Goal: Check status: Check status

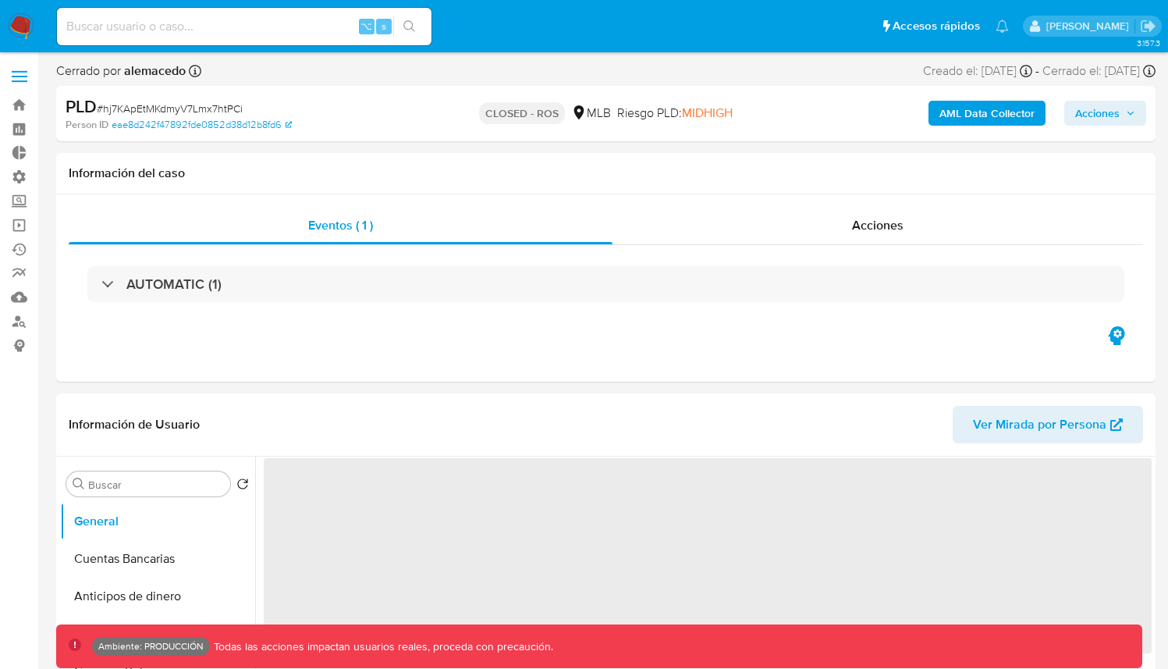
drag, startPoint x: 0, startPoint y: 0, endPoint x: 248, endPoint y: 30, distance: 250.0
click at [248, 30] on input at bounding box center [244, 26] width 375 height 20
paste input "6581bb2276756f80fef68b807dfbaf32"
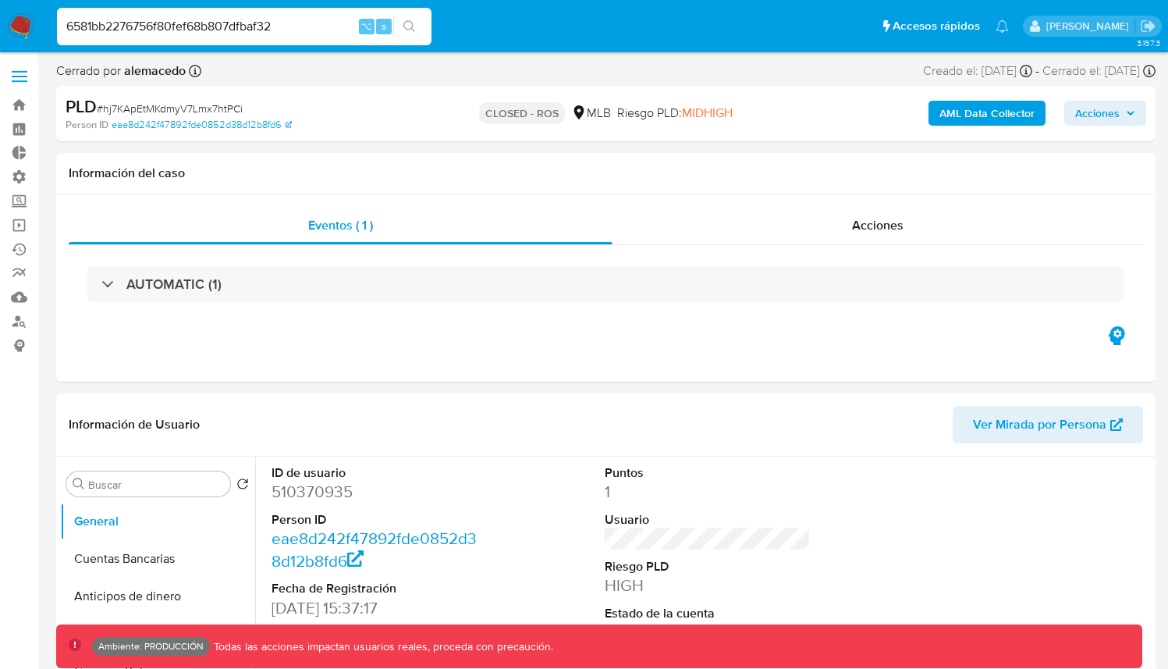
type input "6581bb2276756f80fef68b807dfbaf32"
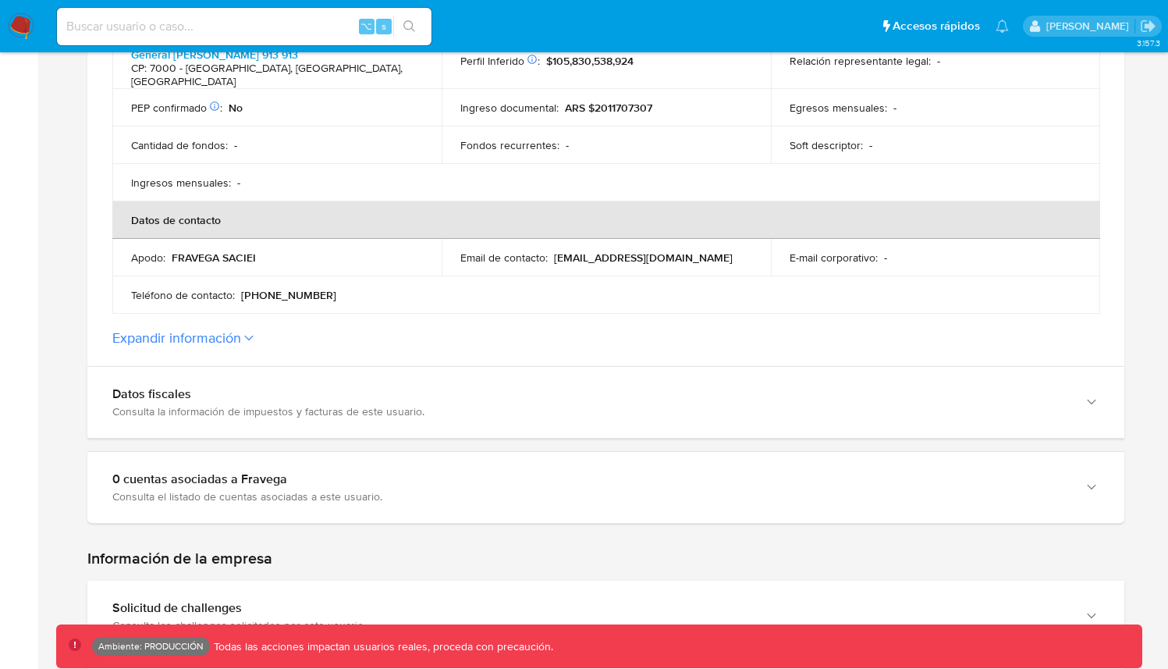
scroll to position [869, 0]
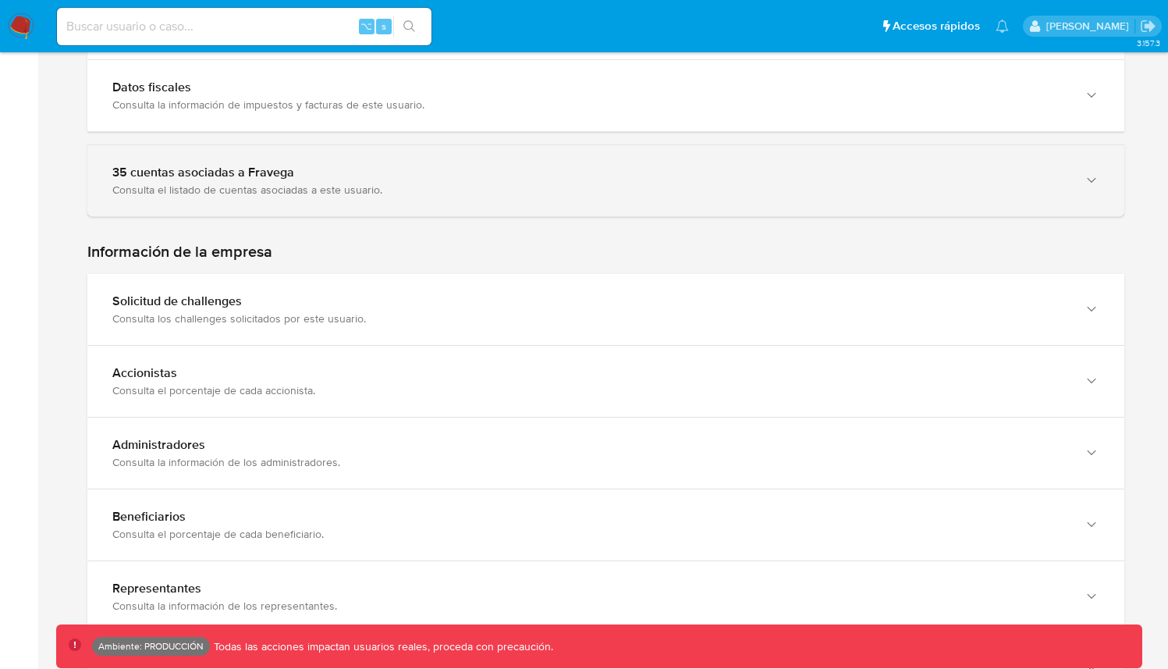
click at [339, 183] on div "Consulta el listado de cuentas asociadas a este usuario." at bounding box center [590, 190] width 956 height 14
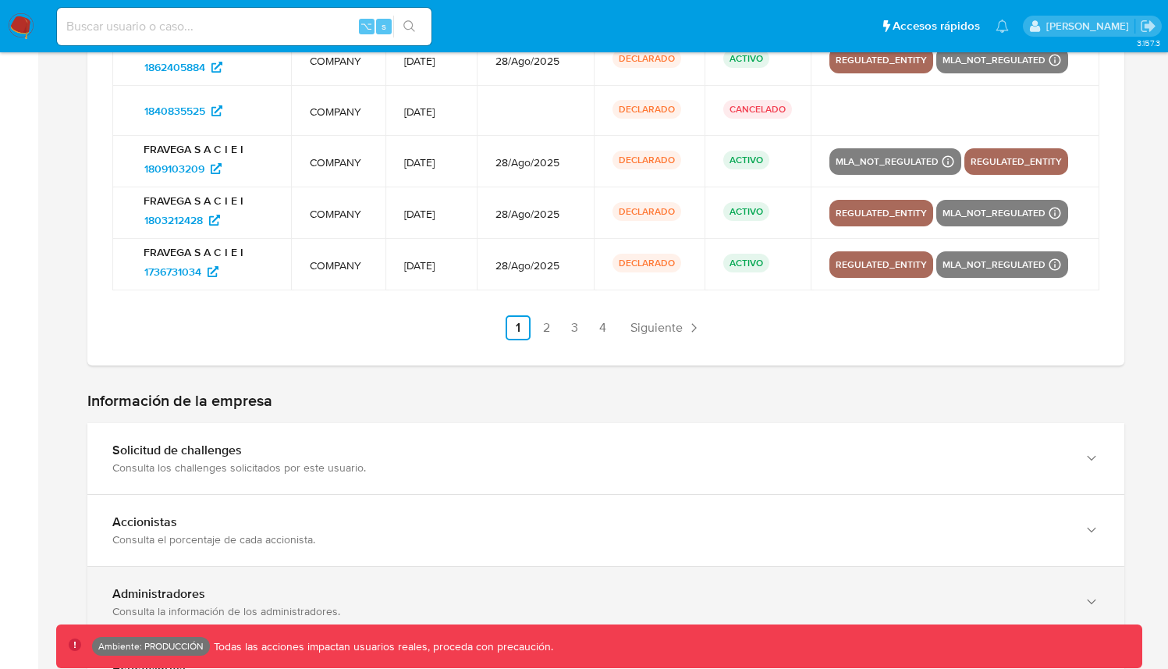
scroll to position [1582, 0]
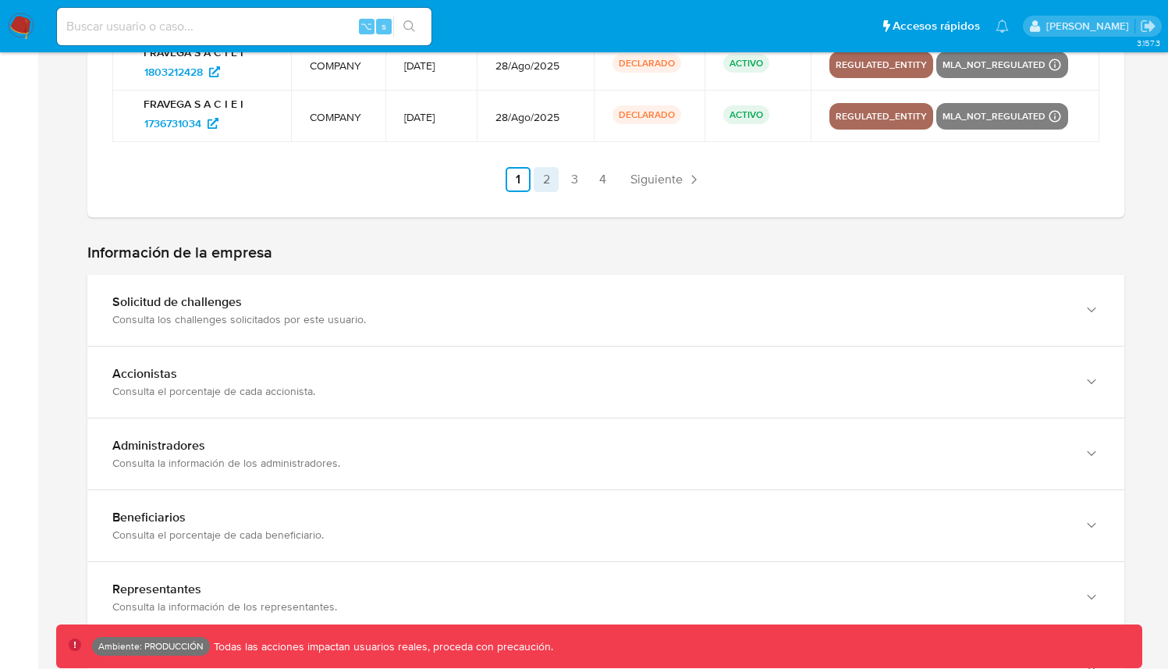
click at [549, 177] on link "2" at bounding box center [546, 179] width 25 height 25
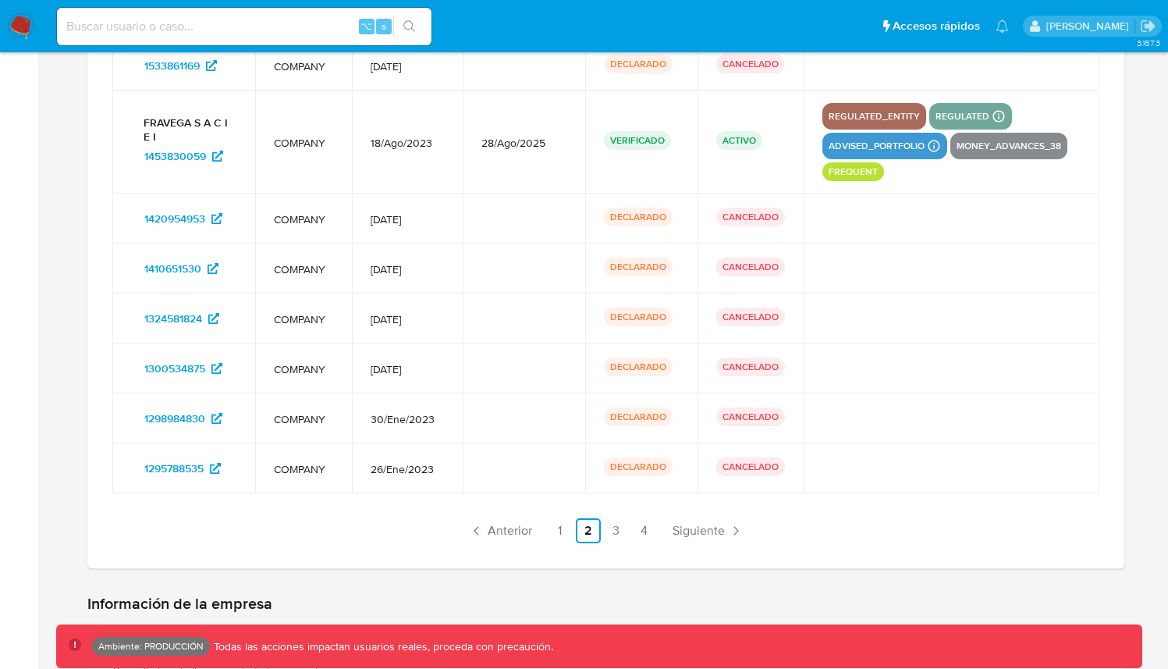
scroll to position [1253, 0]
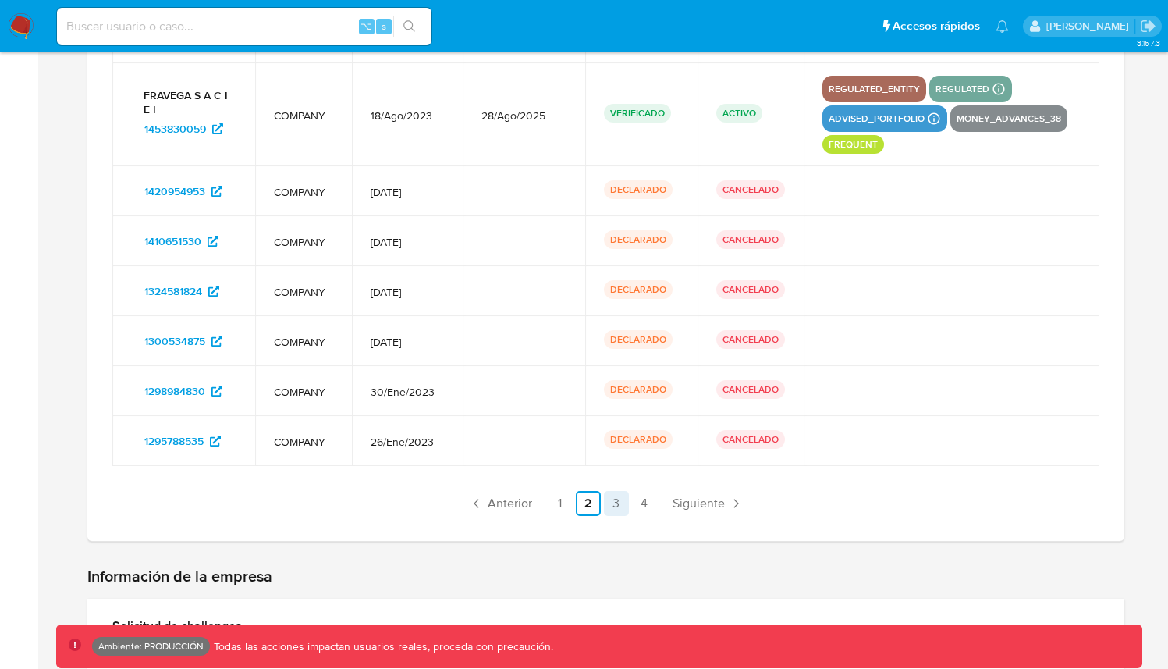
click at [623, 491] on link "3" at bounding box center [616, 503] width 25 height 25
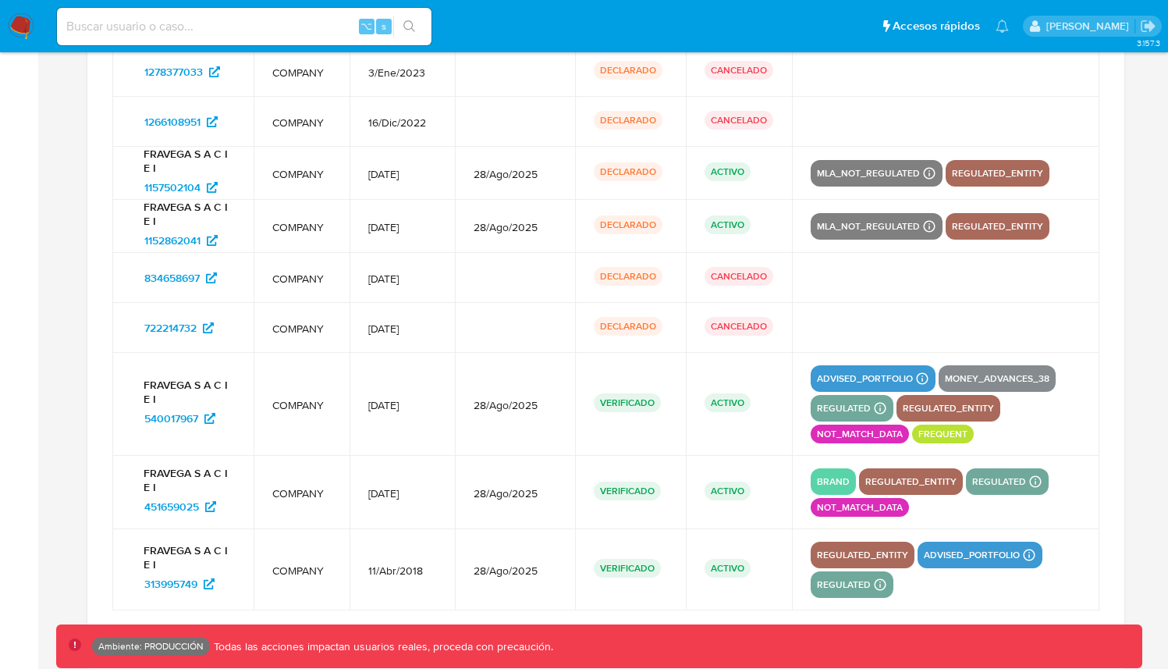
scroll to position [1400, 0]
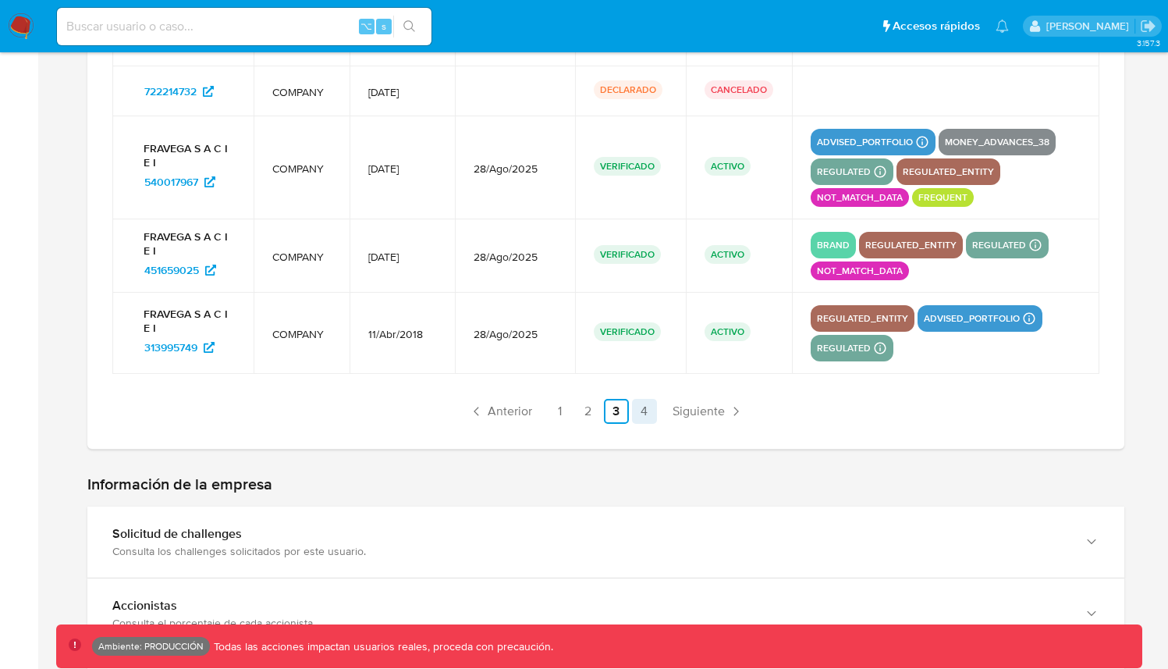
click at [652, 403] on link "4" at bounding box center [644, 411] width 25 height 25
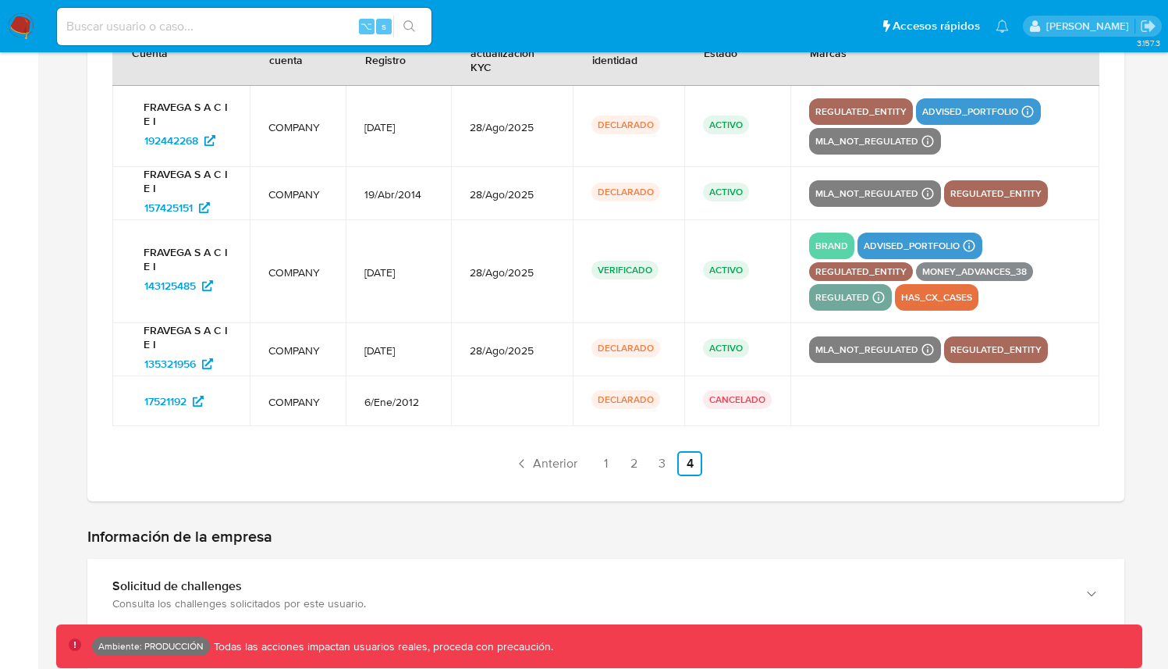
scroll to position [999, 0]
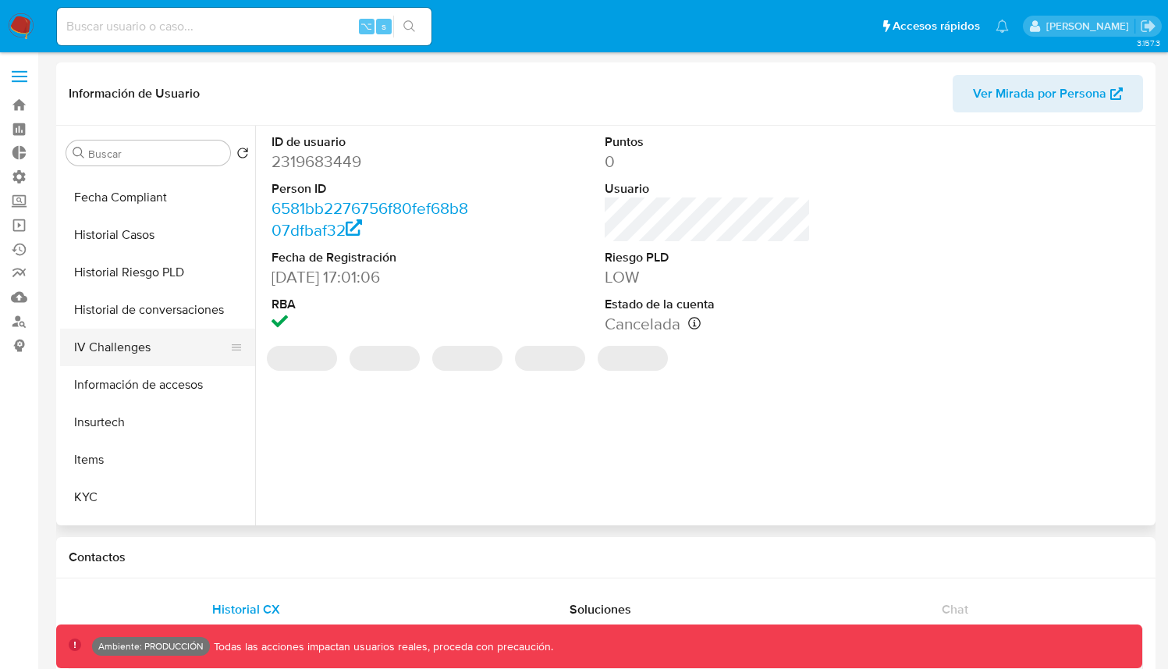
select select "10"
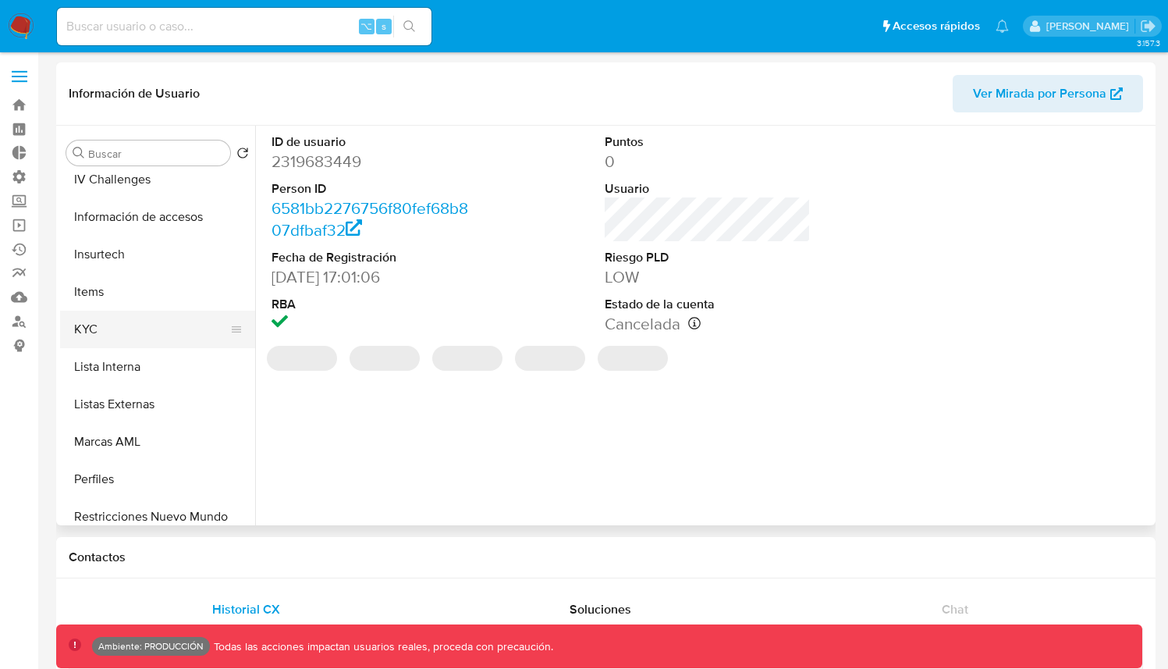
scroll to position [734, 0]
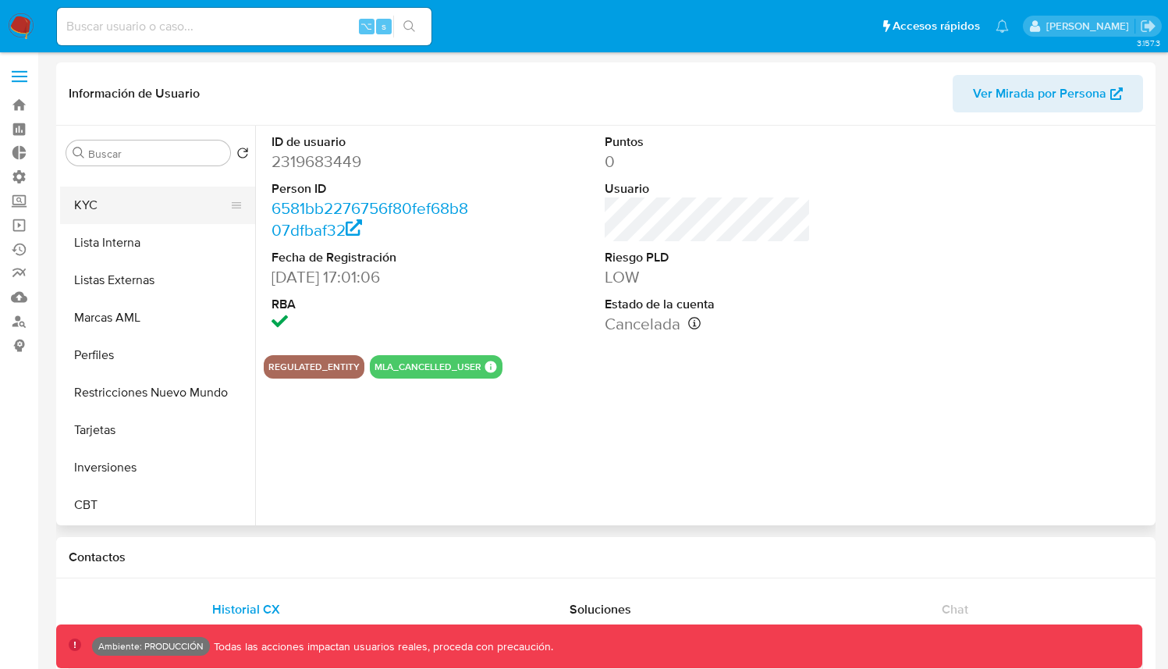
click at [109, 212] on button "KYC" at bounding box center [151, 205] width 183 height 37
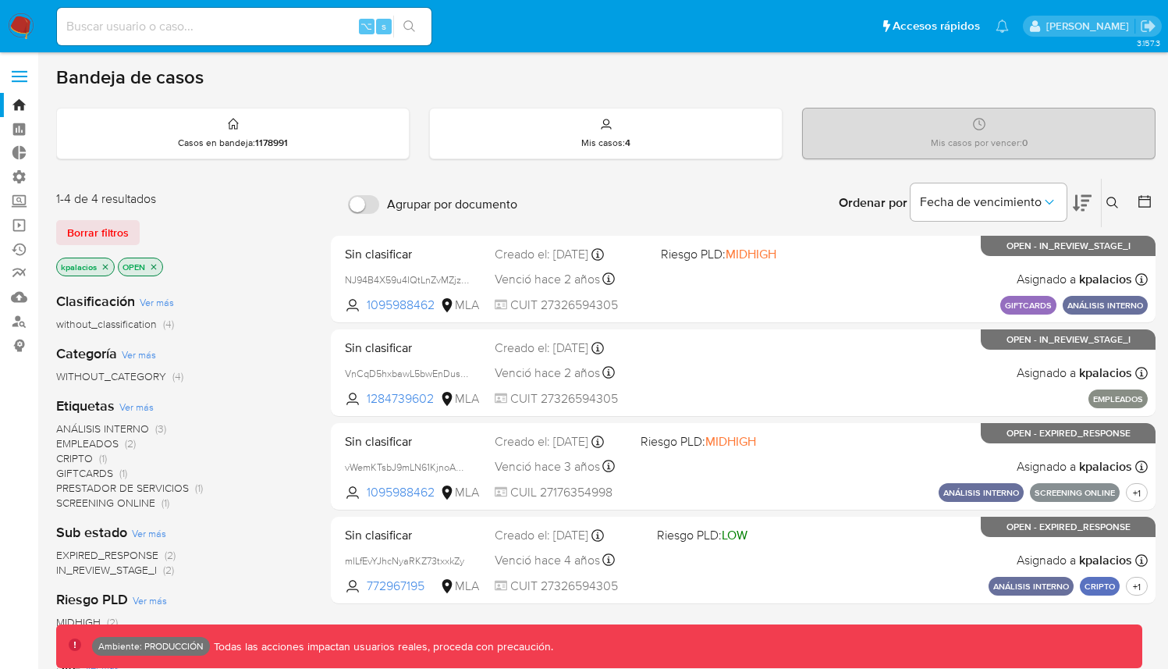
click at [219, 5] on div "⌥ s" at bounding box center [244, 27] width 375 height 44
click at [217, 12] on div "⌥ s" at bounding box center [244, 26] width 375 height 37
click at [220, 23] on input at bounding box center [244, 26] width 375 height 20
paste input "1881296307"
type input "1881296307"
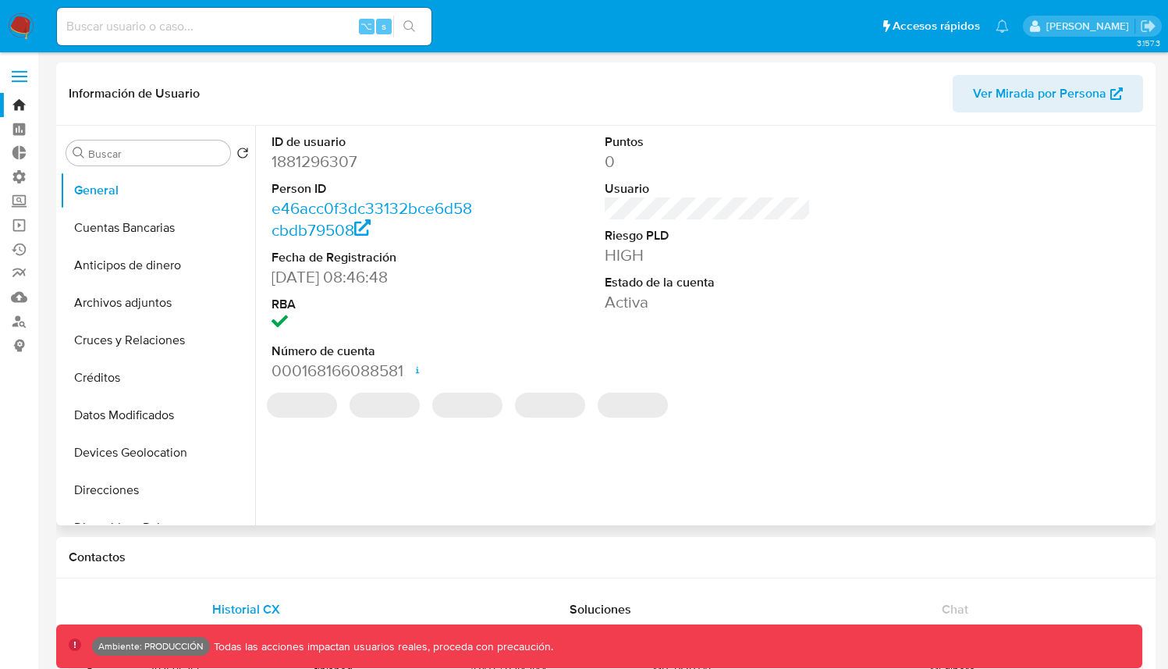
select select "10"
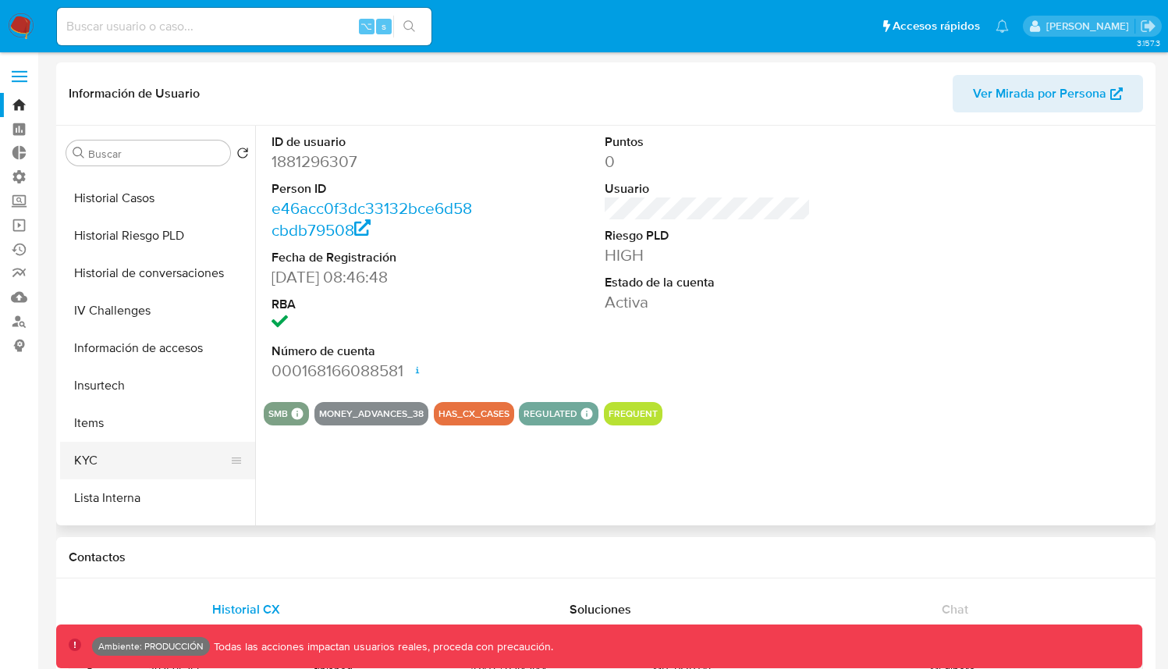
scroll to position [443, 0]
click at [101, 453] on button "KYC" at bounding box center [151, 458] width 183 height 37
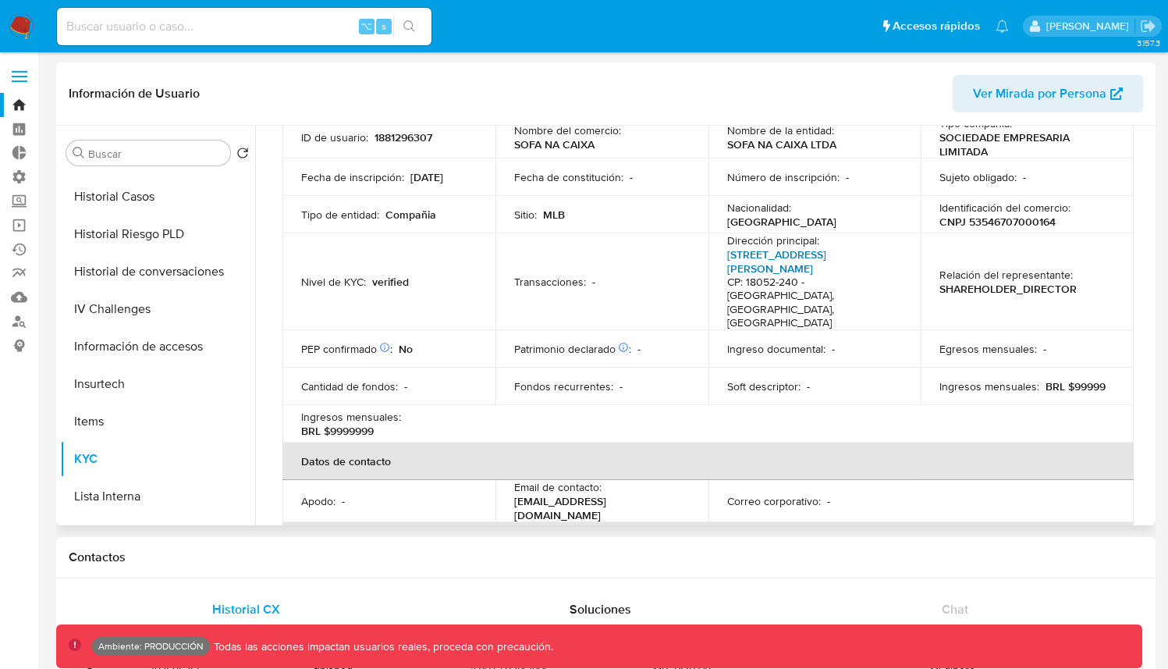
scroll to position [137, 0]
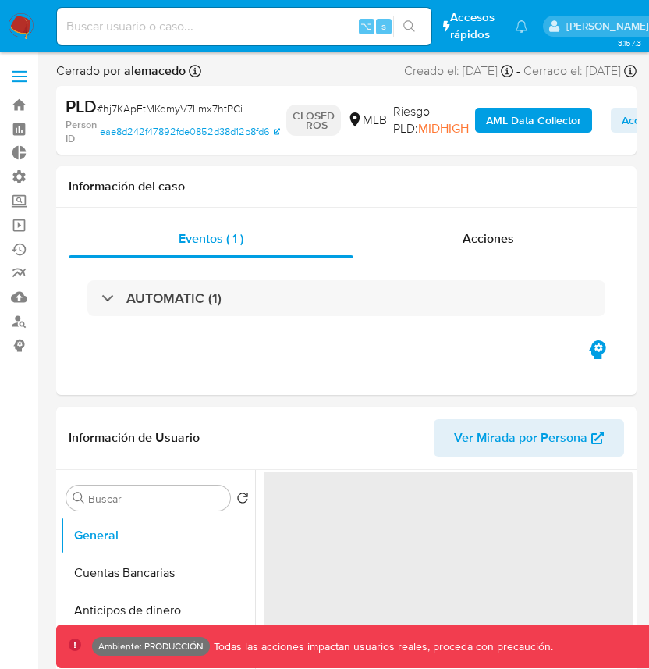
click at [27, 26] on img at bounding box center [21, 26] width 27 height 27
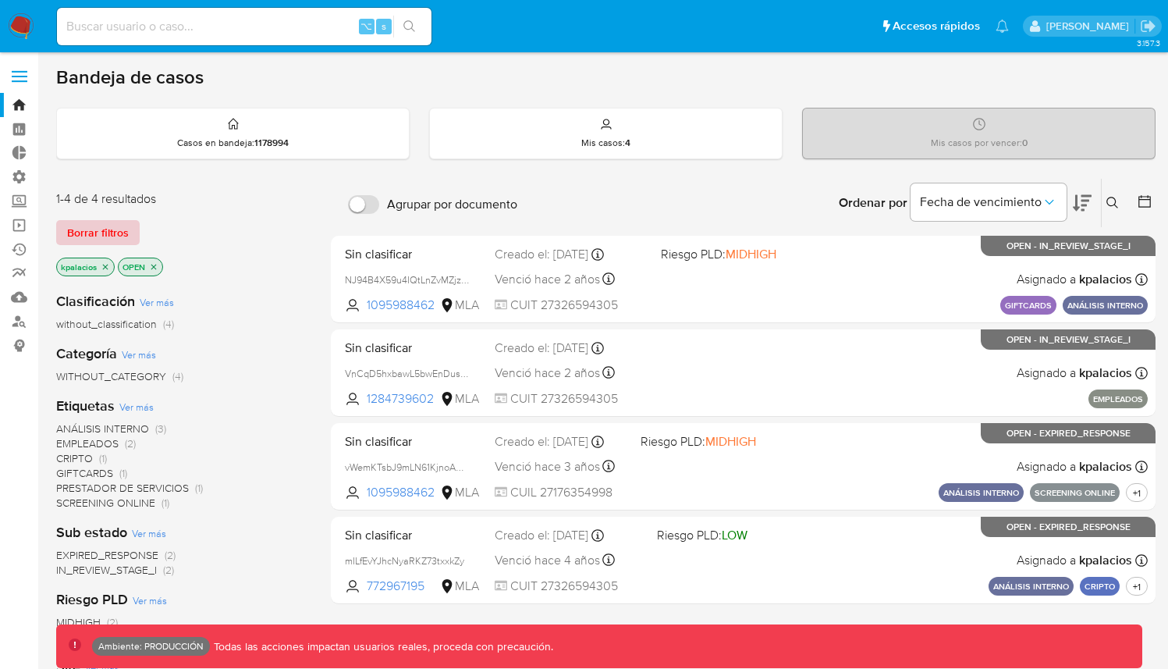
click at [115, 231] on span "Borrar filtros" at bounding box center [98, 233] width 62 height 22
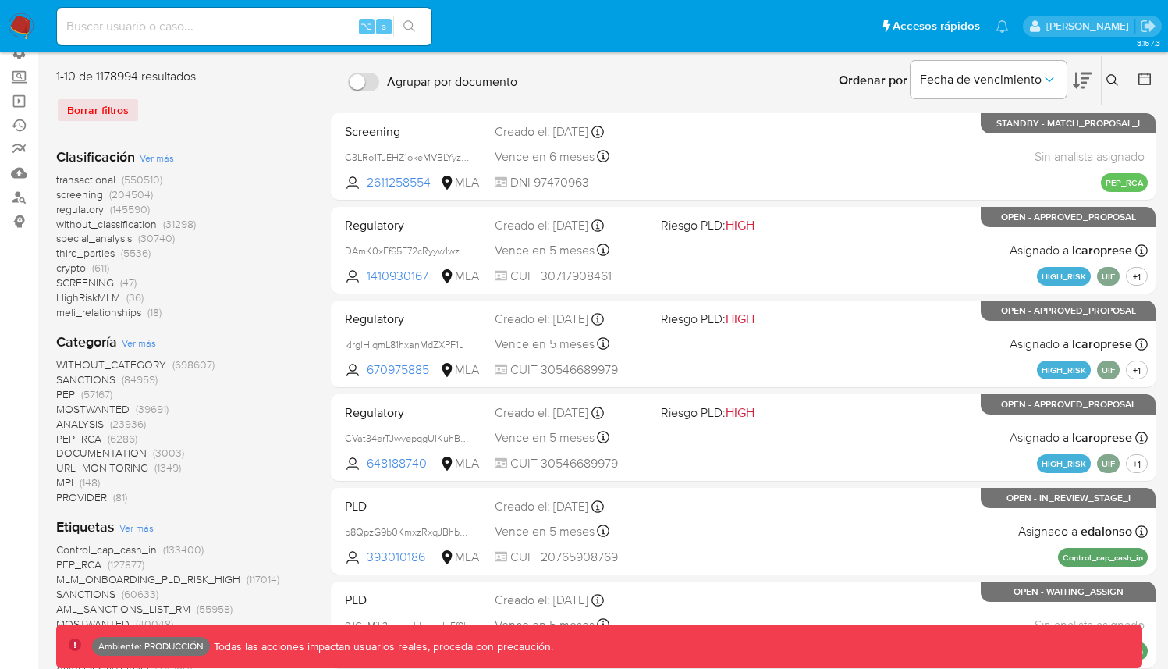
scroll to position [123, 0]
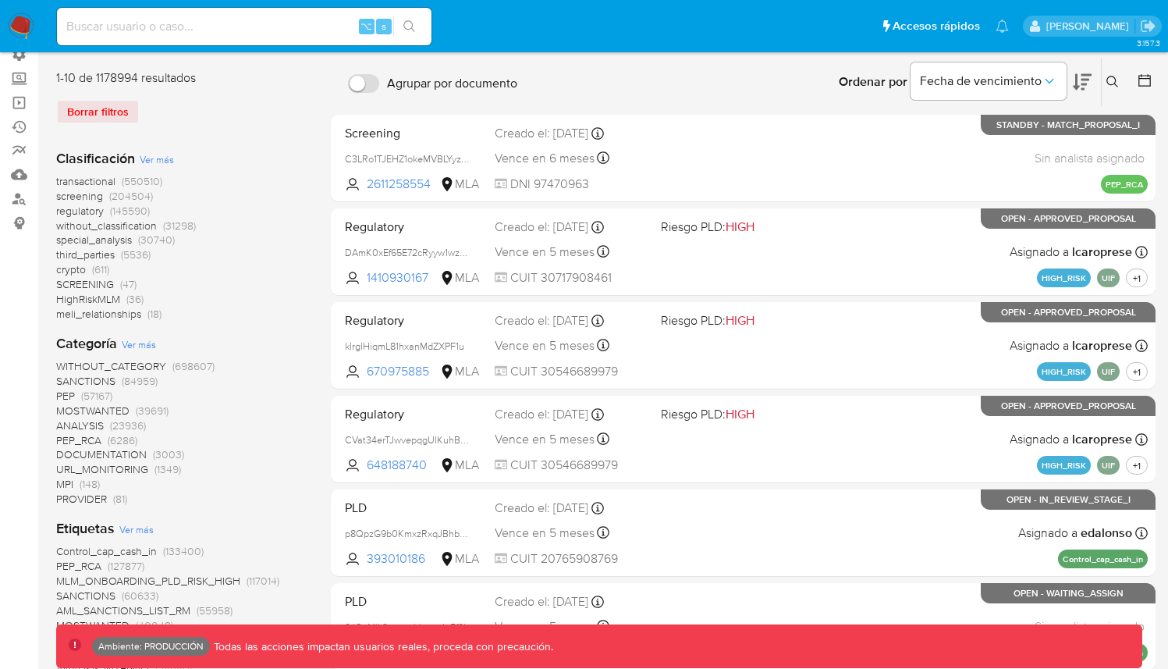
click at [129, 173] on span "(550510)" at bounding box center [142, 181] width 41 height 16
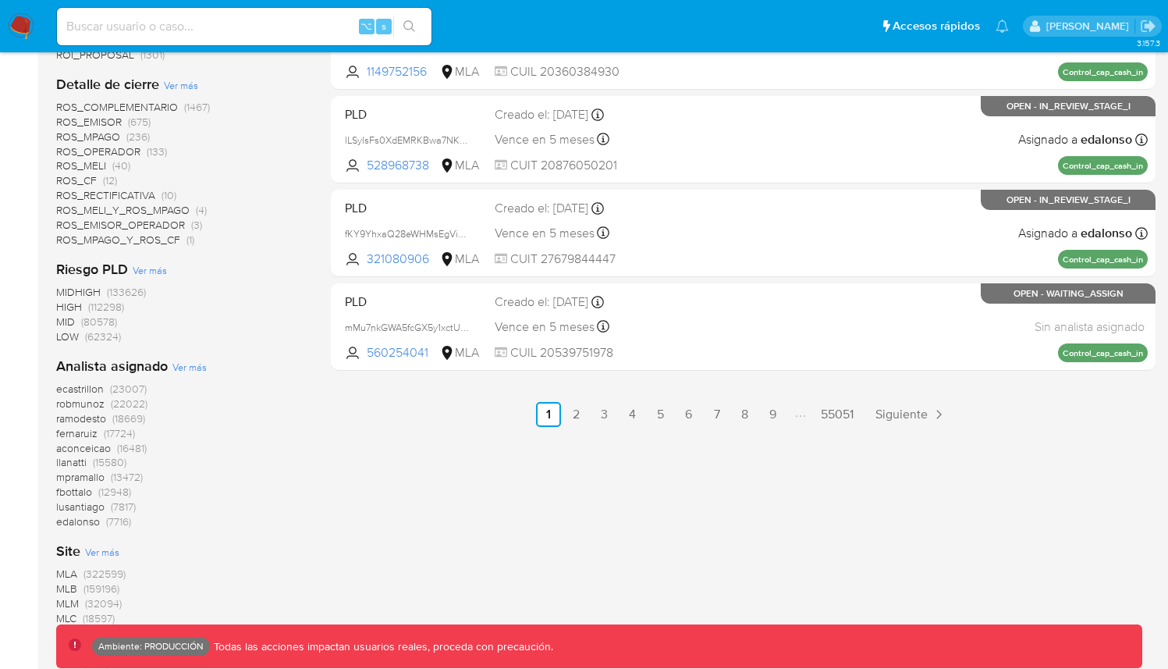
scroll to position [926, 0]
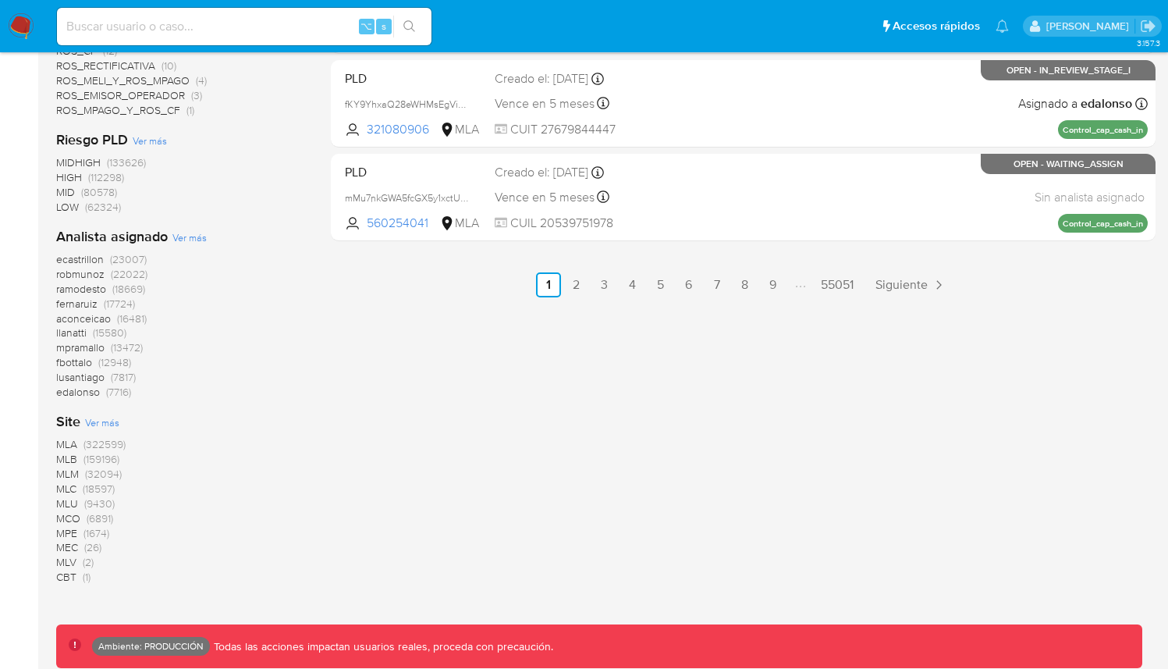
click at [100, 459] on span "(159196)" at bounding box center [102, 459] width 36 height 16
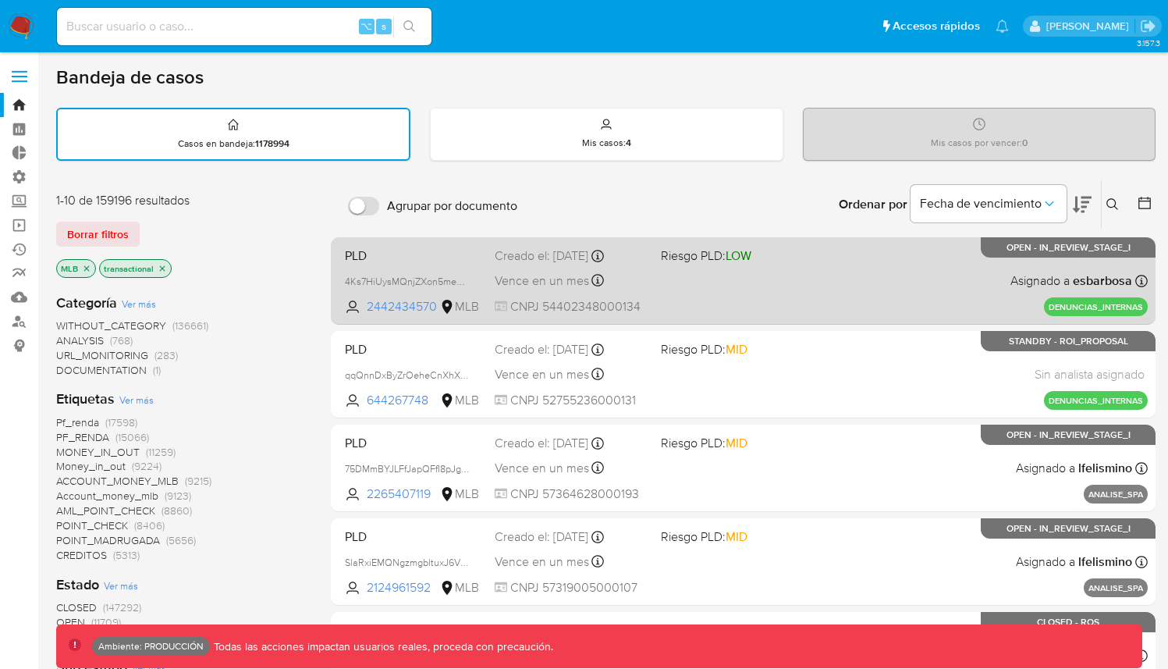
click at [660, 268] on div "PLD 4Ks7HiUysMQnjZXon5meCh15 2442434570 MLB Riesgo PLD: LOW Creado el: 03/09/20…" at bounding box center [743, 280] width 809 height 79
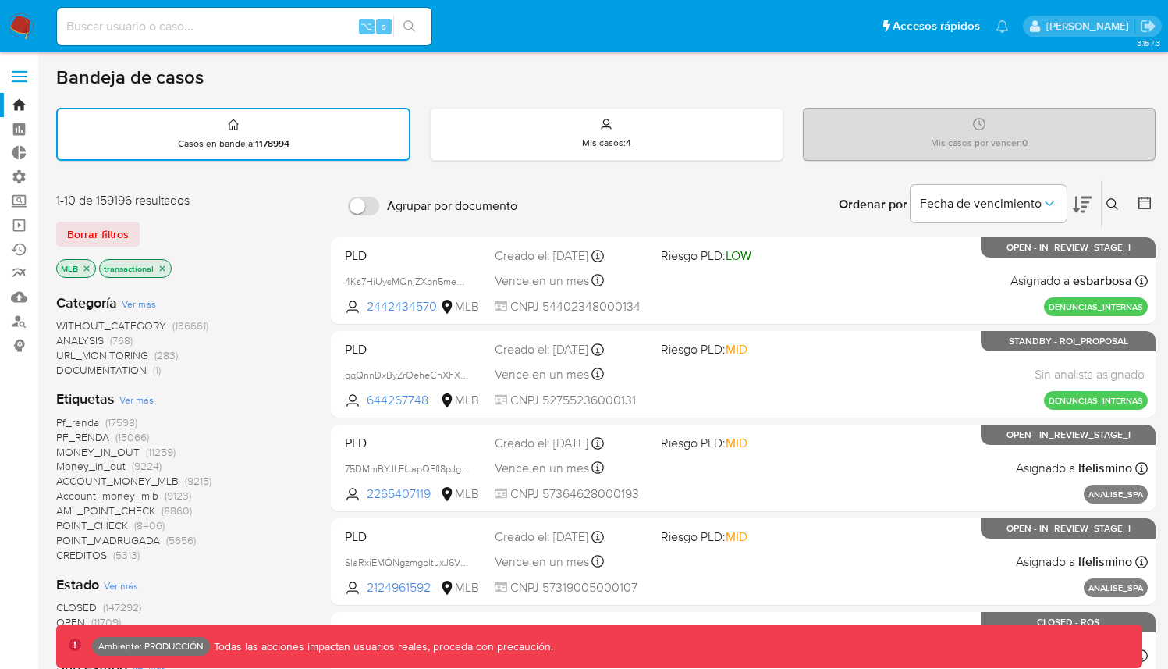
click at [186, 28] on input at bounding box center [244, 26] width 375 height 20
paste input "835167178"
type input "835167178"
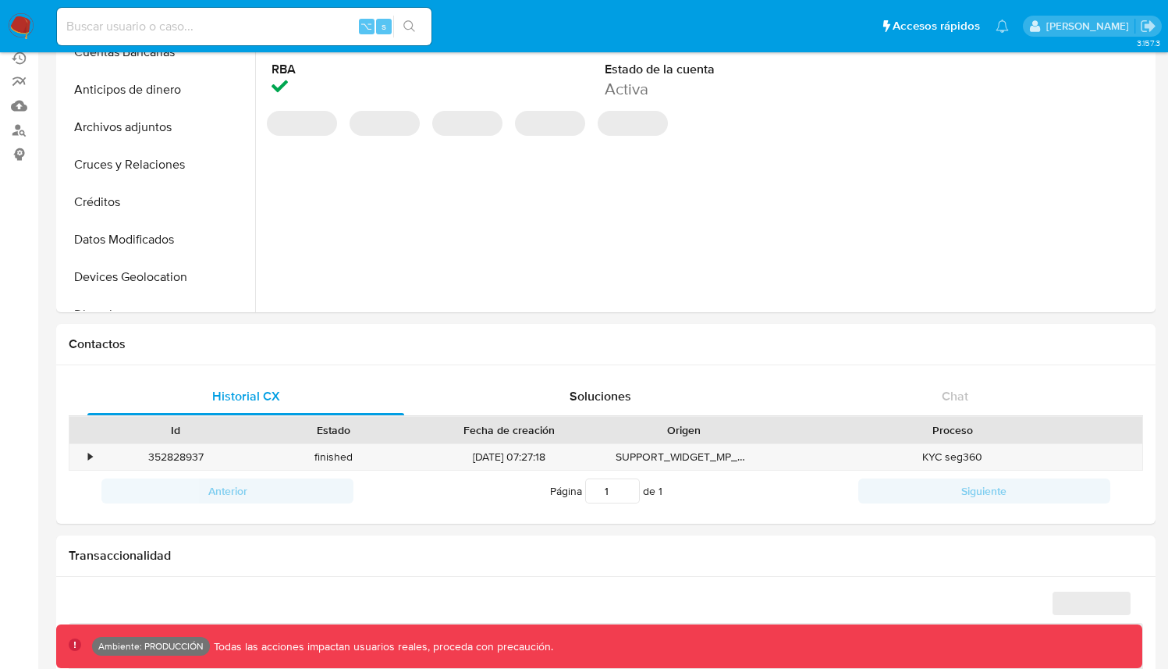
select select "10"
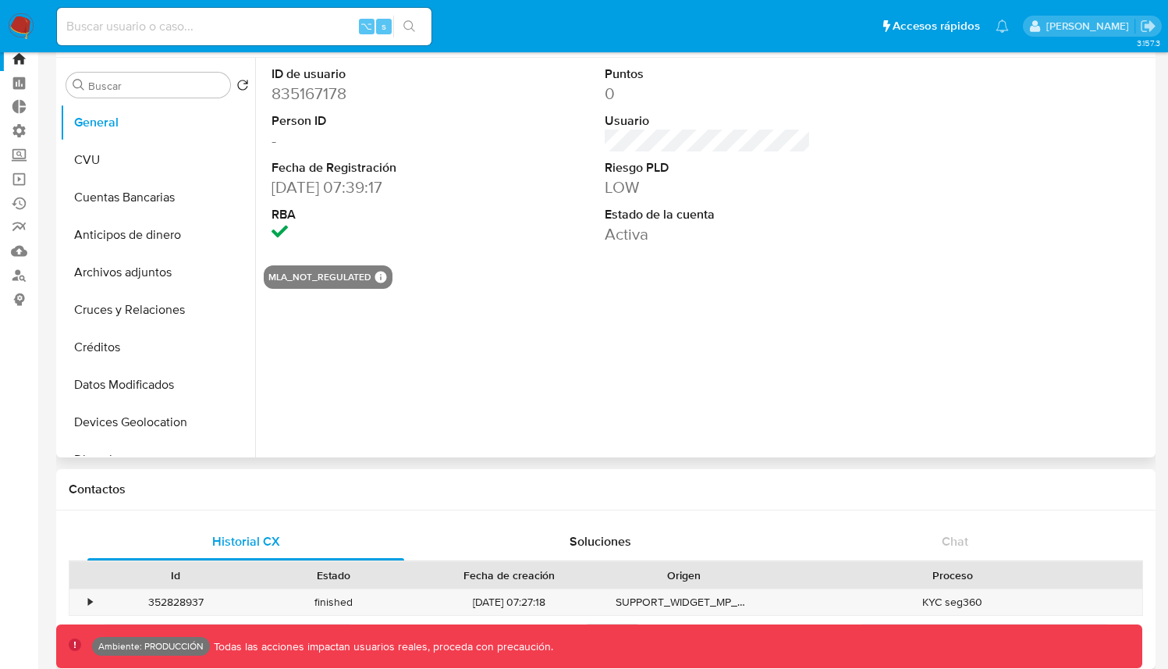
scroll to position [23, 0]
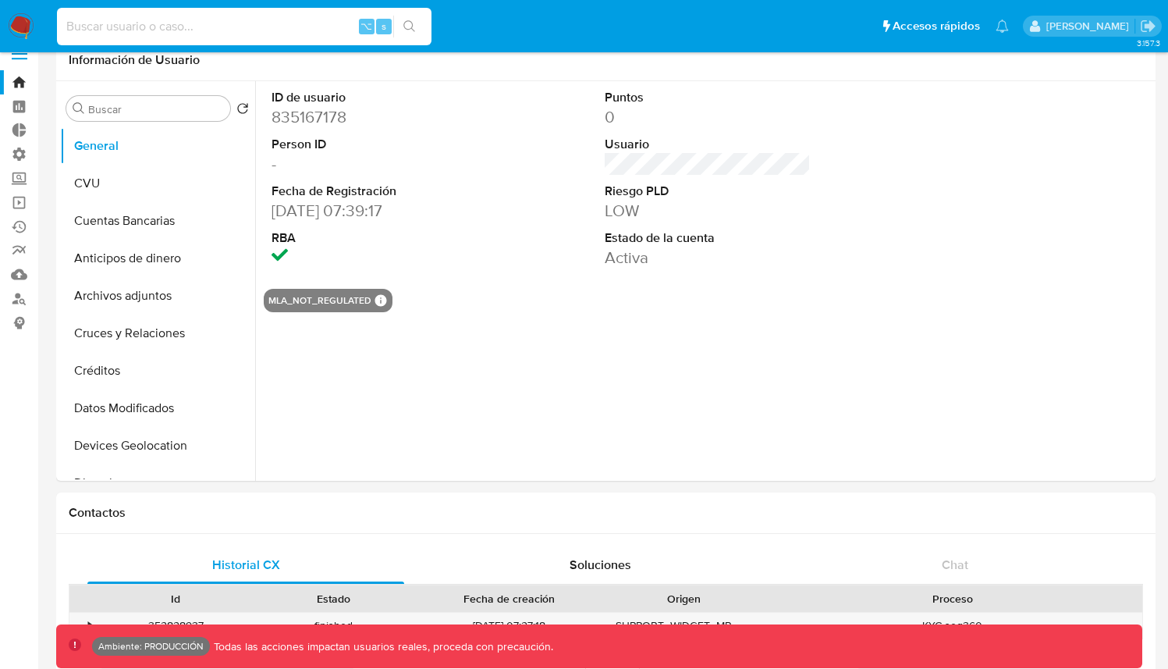
click at [249, 33] on input at bounding box center [244, 26] width 375 height 20
paste input "2442434570"
type input "2442434570"
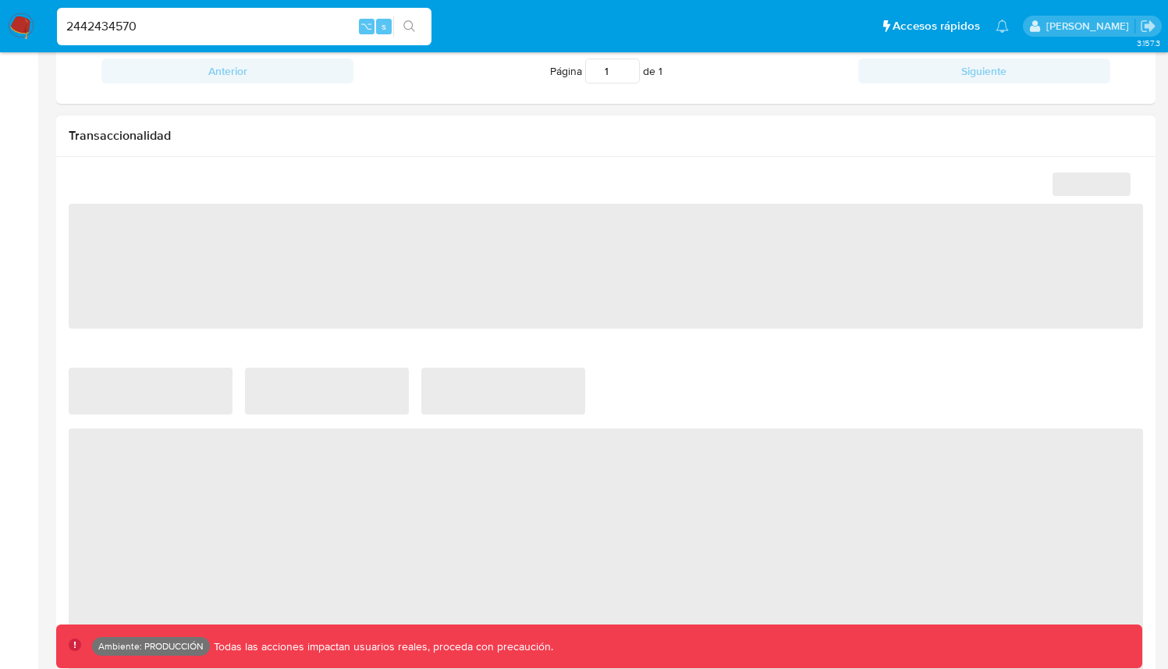
scroll to position [738, 0]
select select "10"
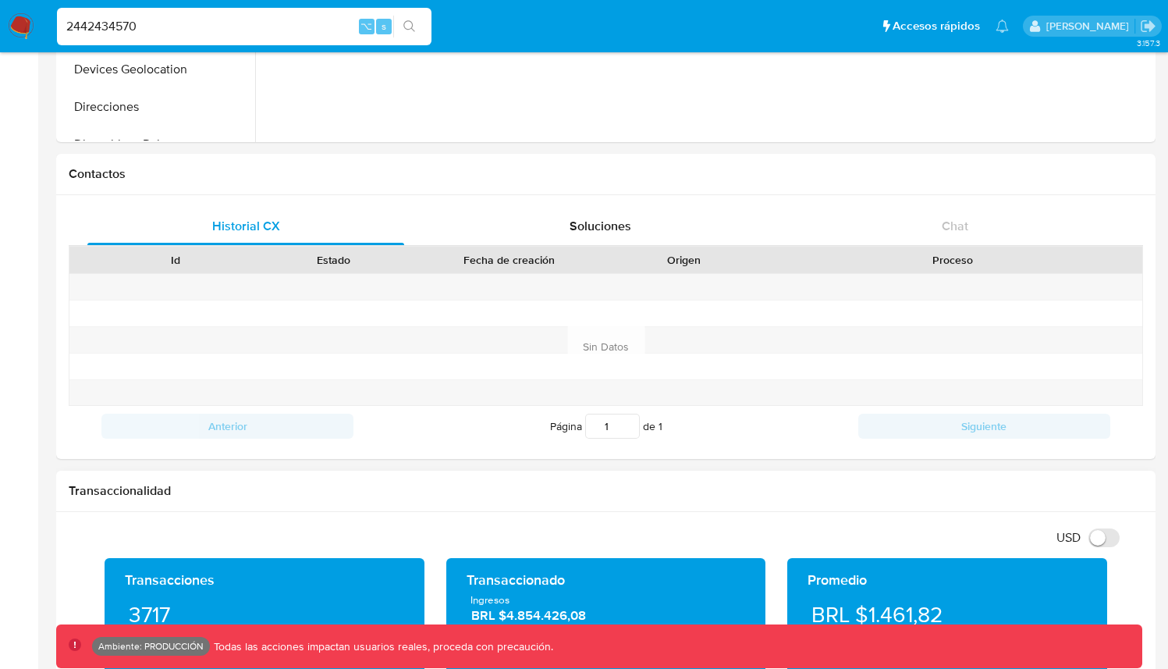
scroll to position [381, 0]
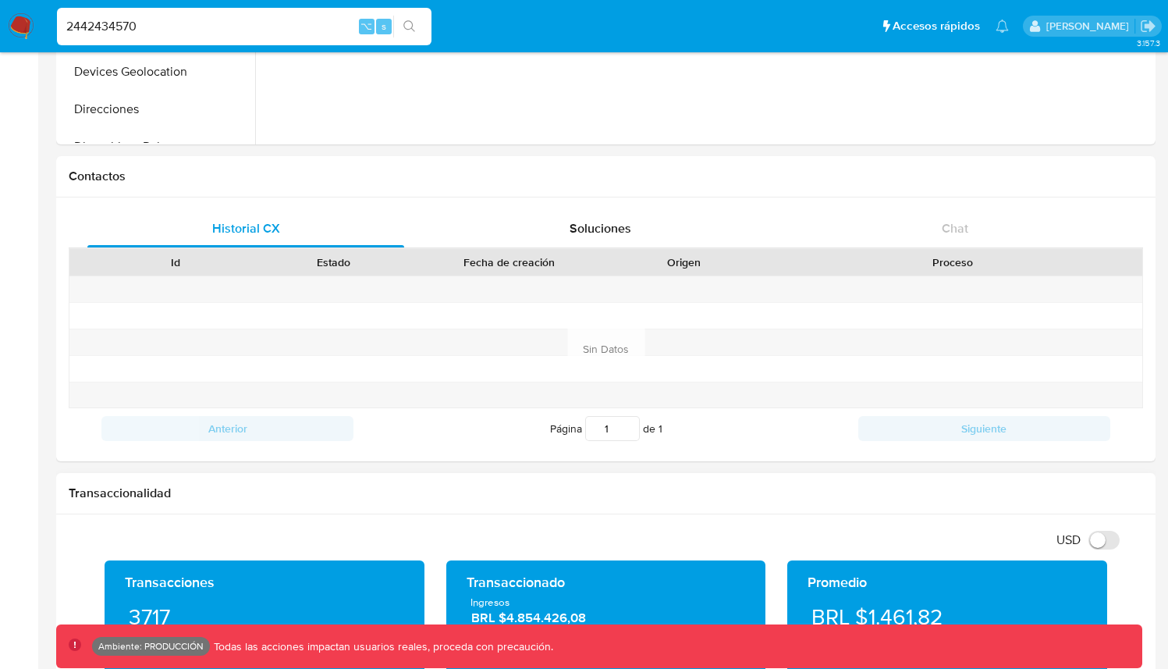
click at [197, 30] on input "2442434570" at bounding box center [244, 26] width 375 height 20
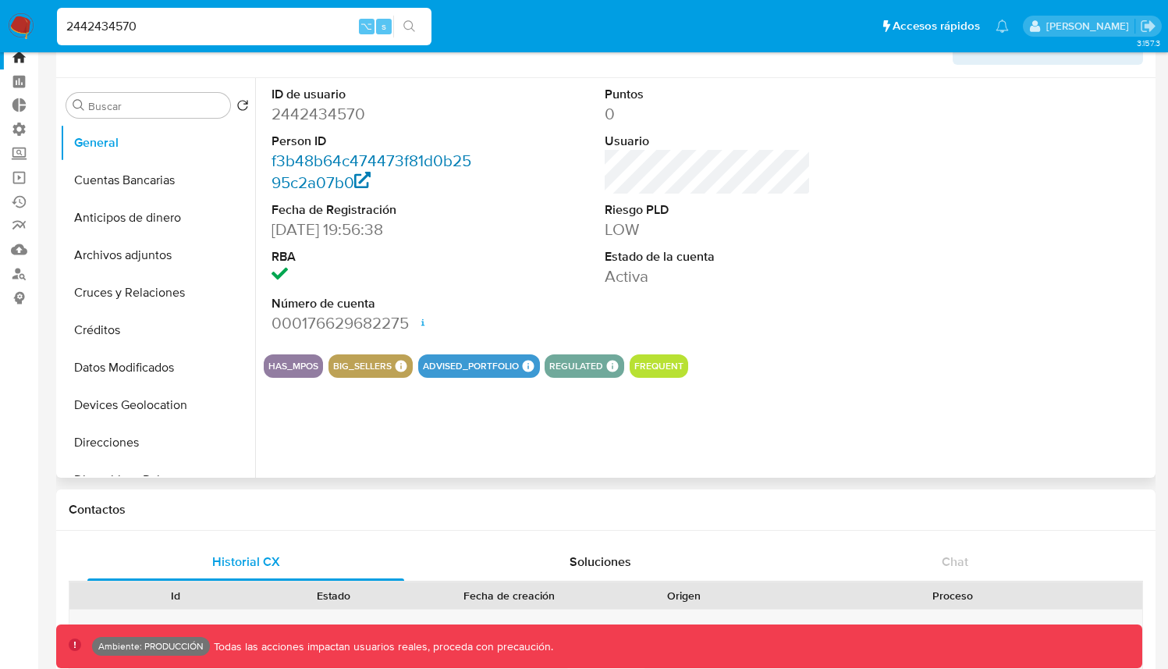
scroll to position [45, 0]
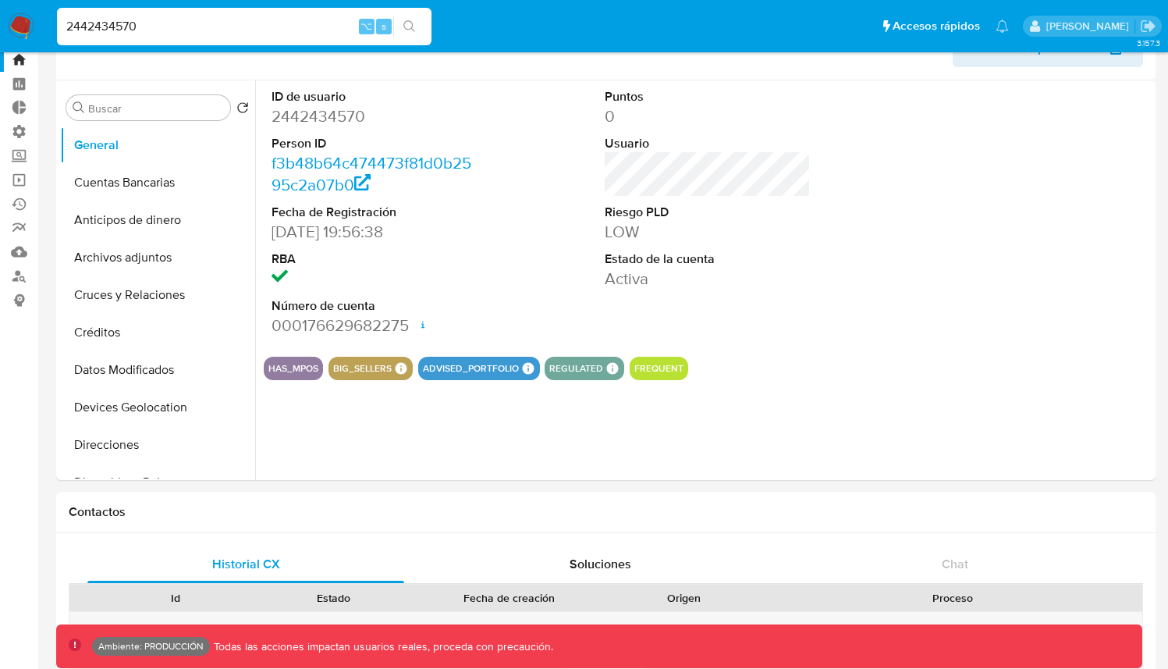
type input "v"
paste input "835167178"
type input "835167178"
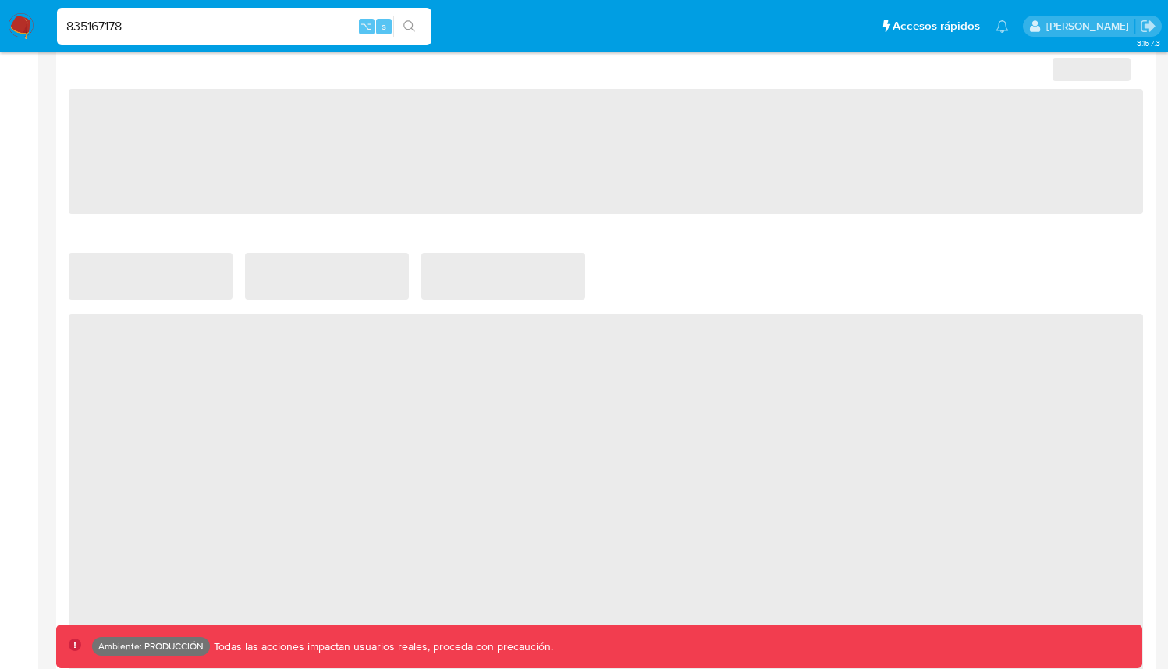
select select "10"
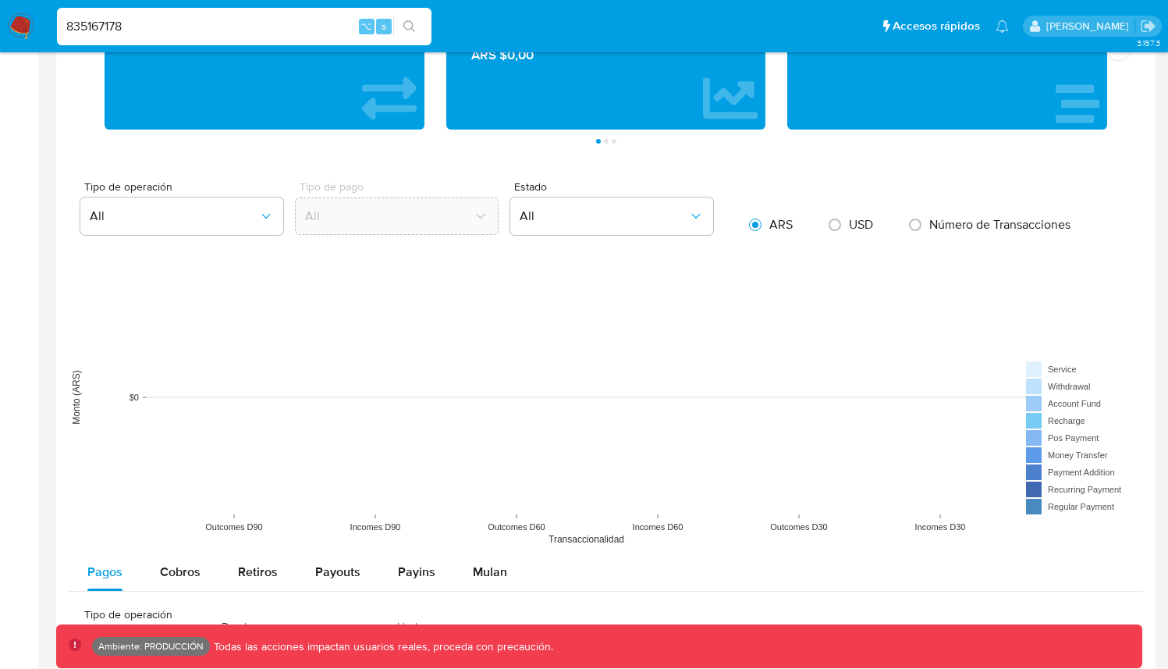
scroll to position [760, 0]
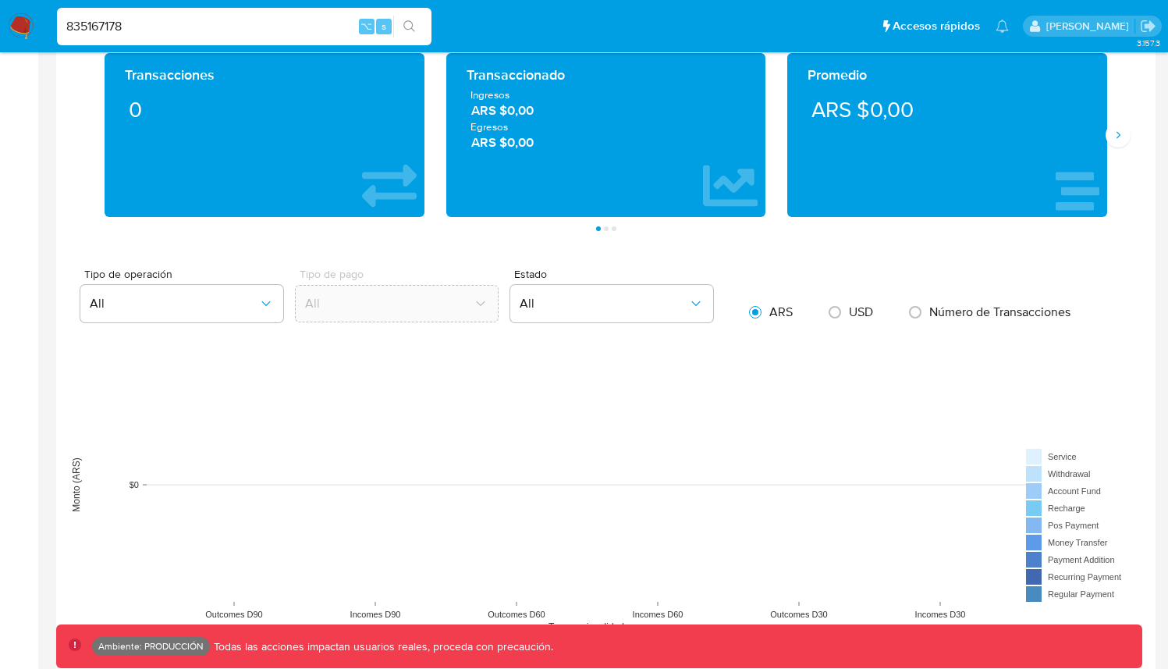
click at [245, 31] on input "835167178" at bounding box center [244, 26] width 375 height 20
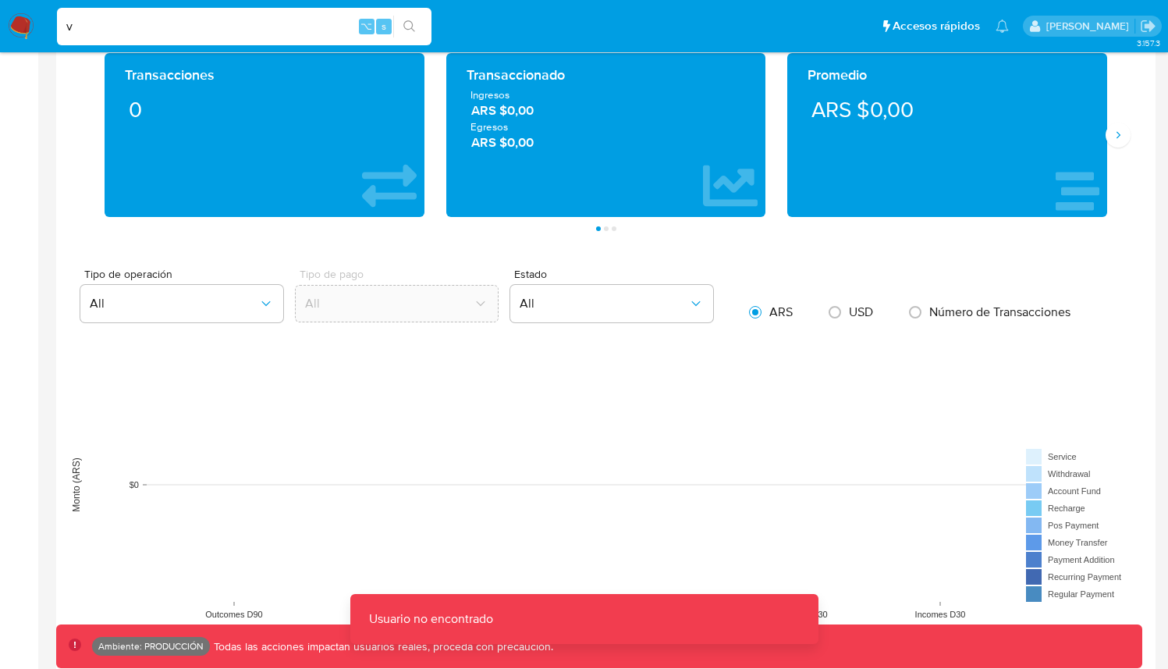
click at [245, 32] on input "v" at bounding box center [244, 26] width 375 height 20
paste input "326681970"
type input "326681970"
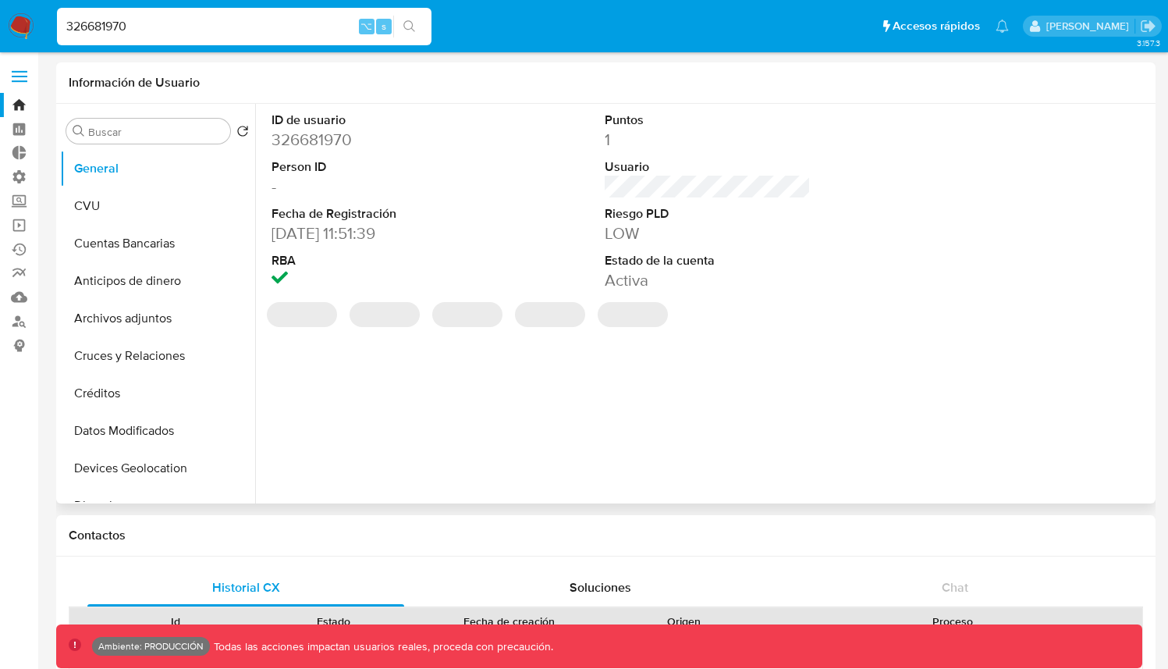
select select "10"
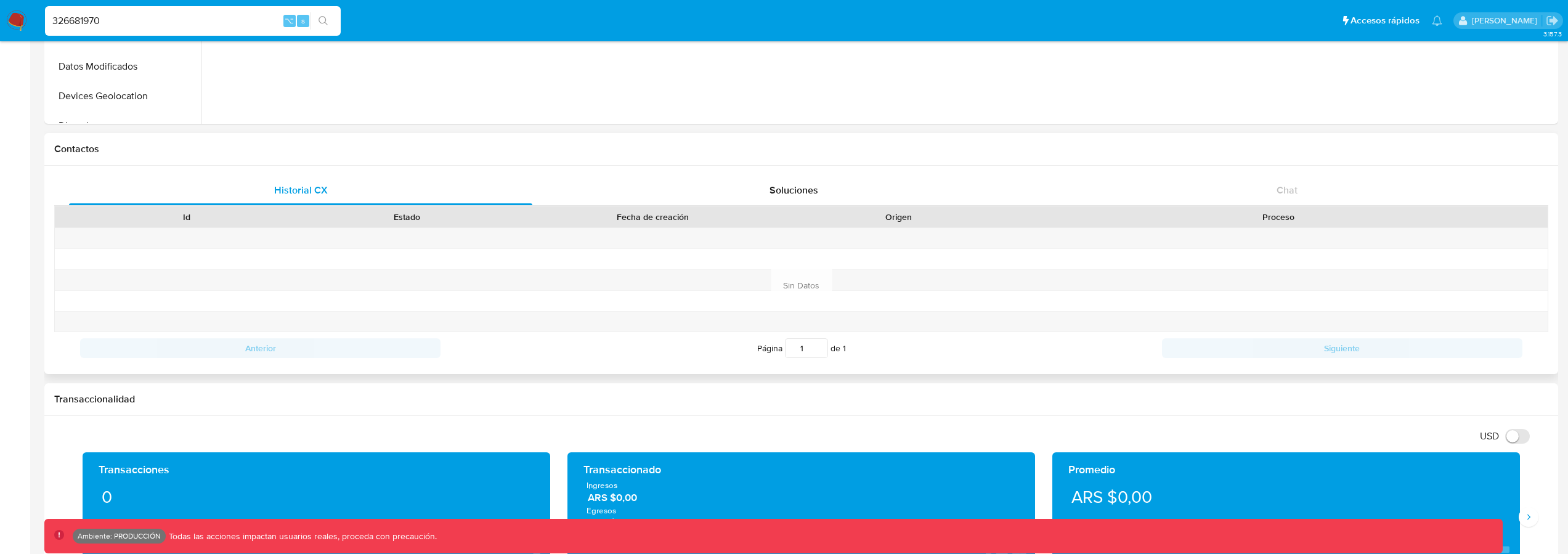
scroll to position [641, 0]
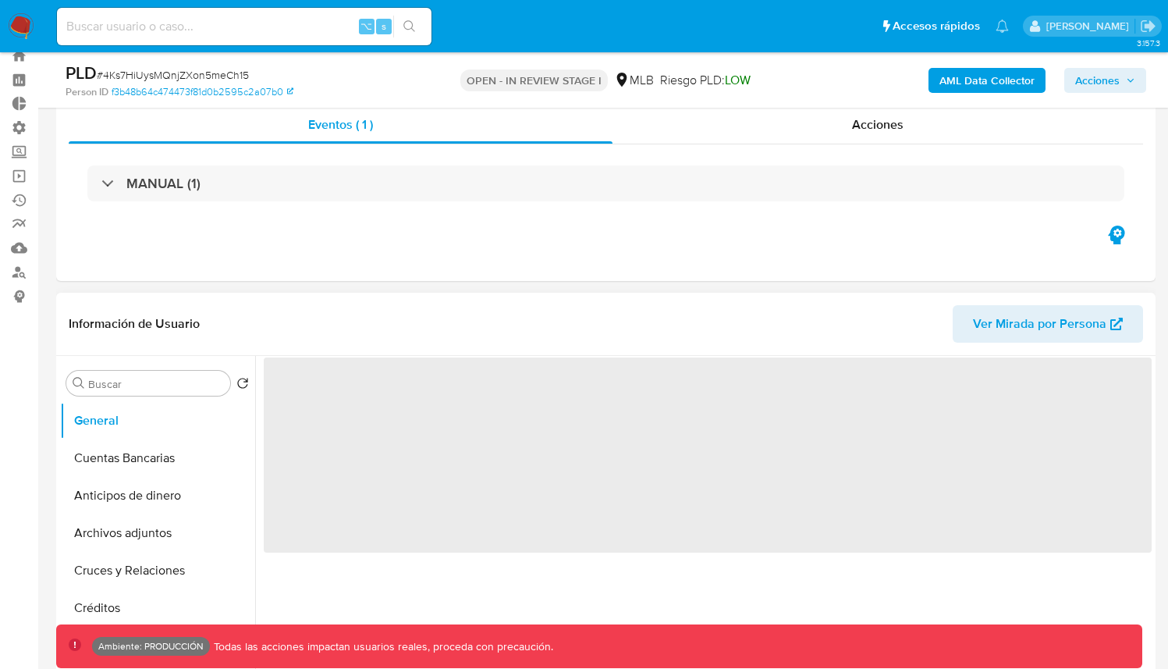
scroll to position [132, 0]
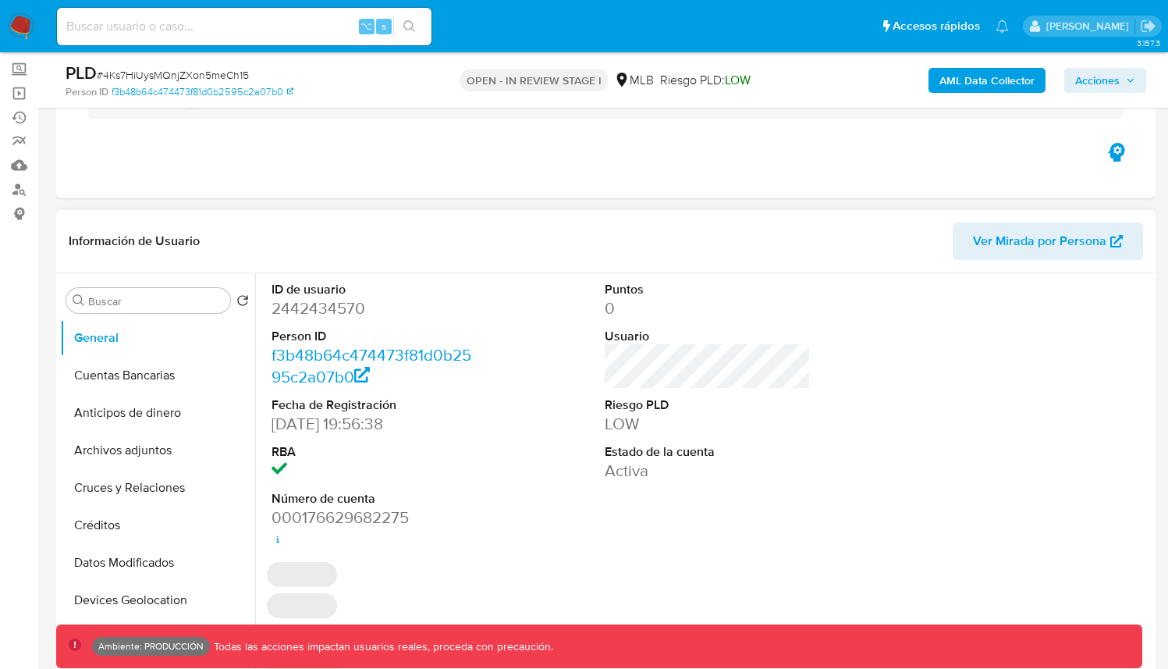
select select "10"
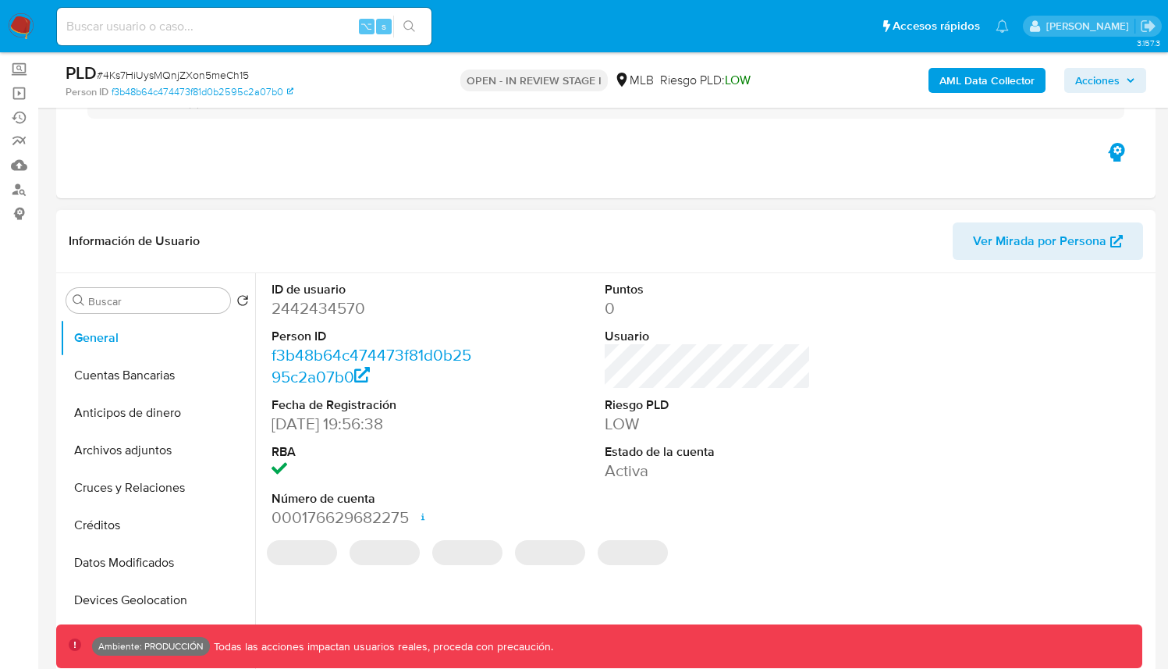
click at [342, 308] on dd "2442434570" at bounding box center [375, 308] width 207 height 22
copy dd "2442434570"
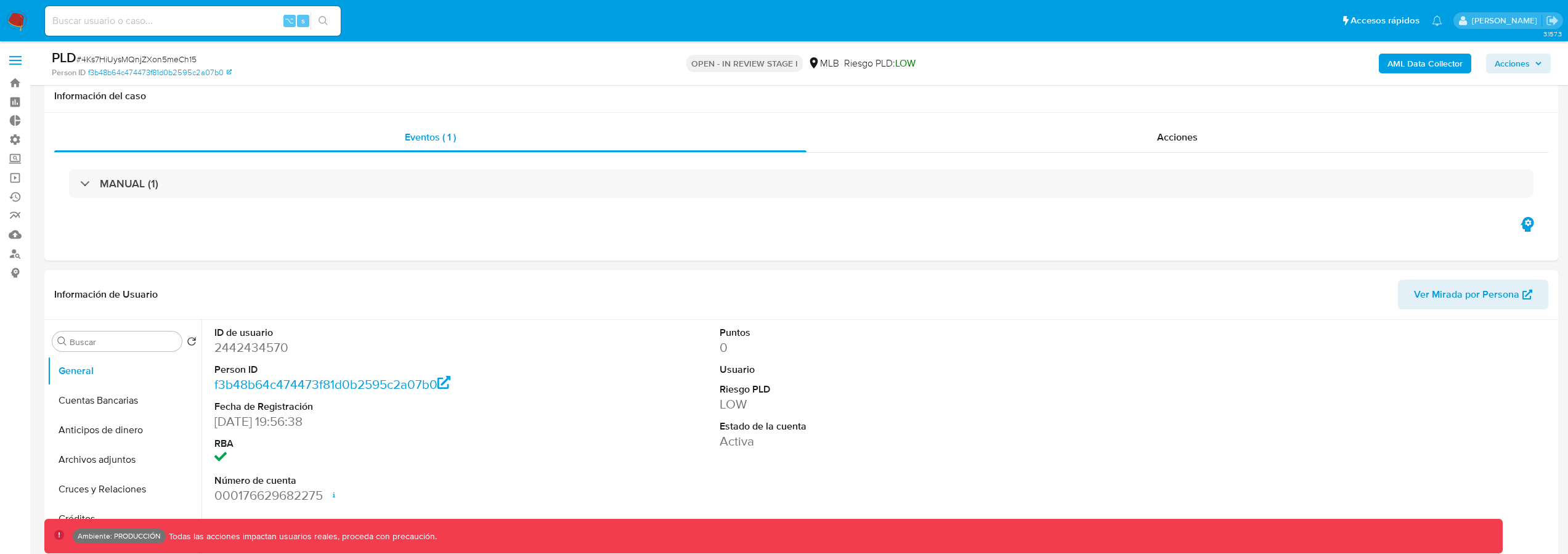
select select "10"
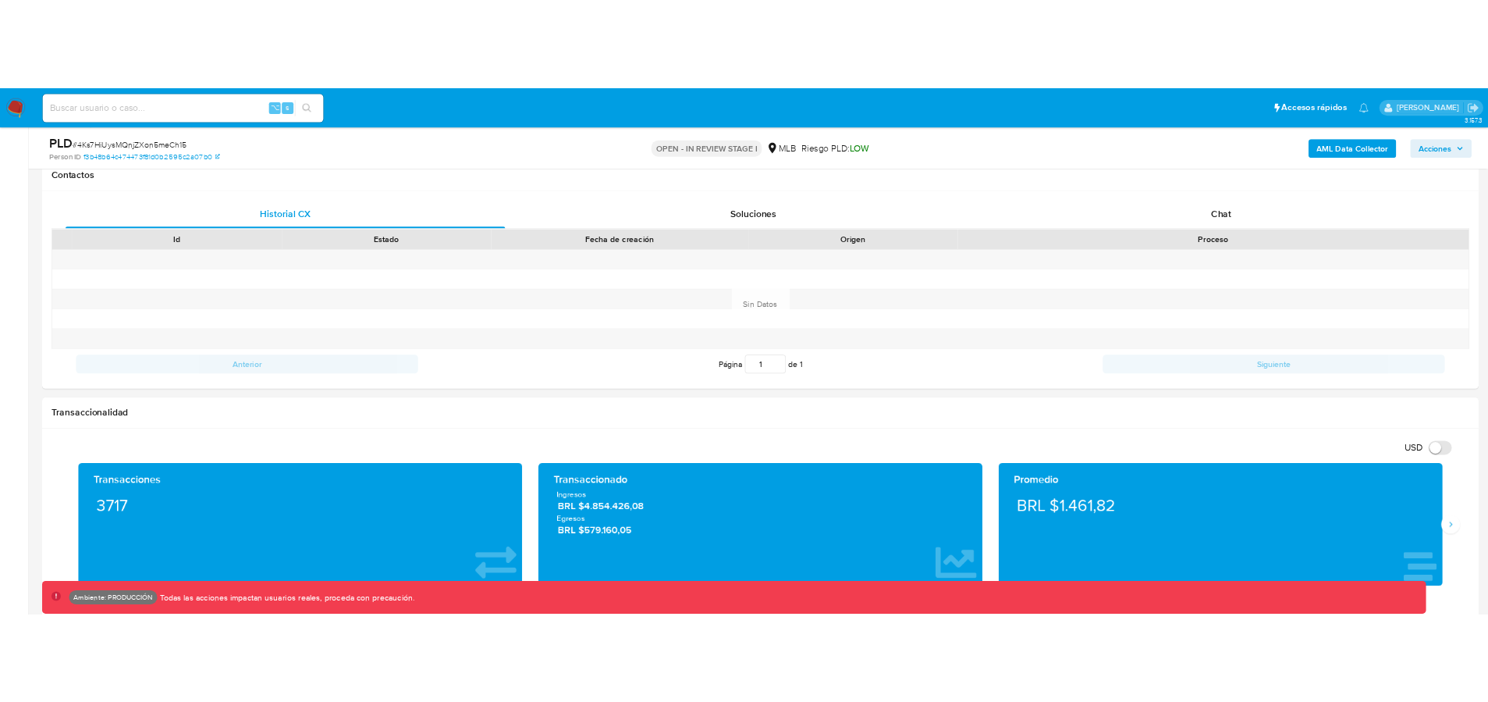
scroll to position [934, 0]
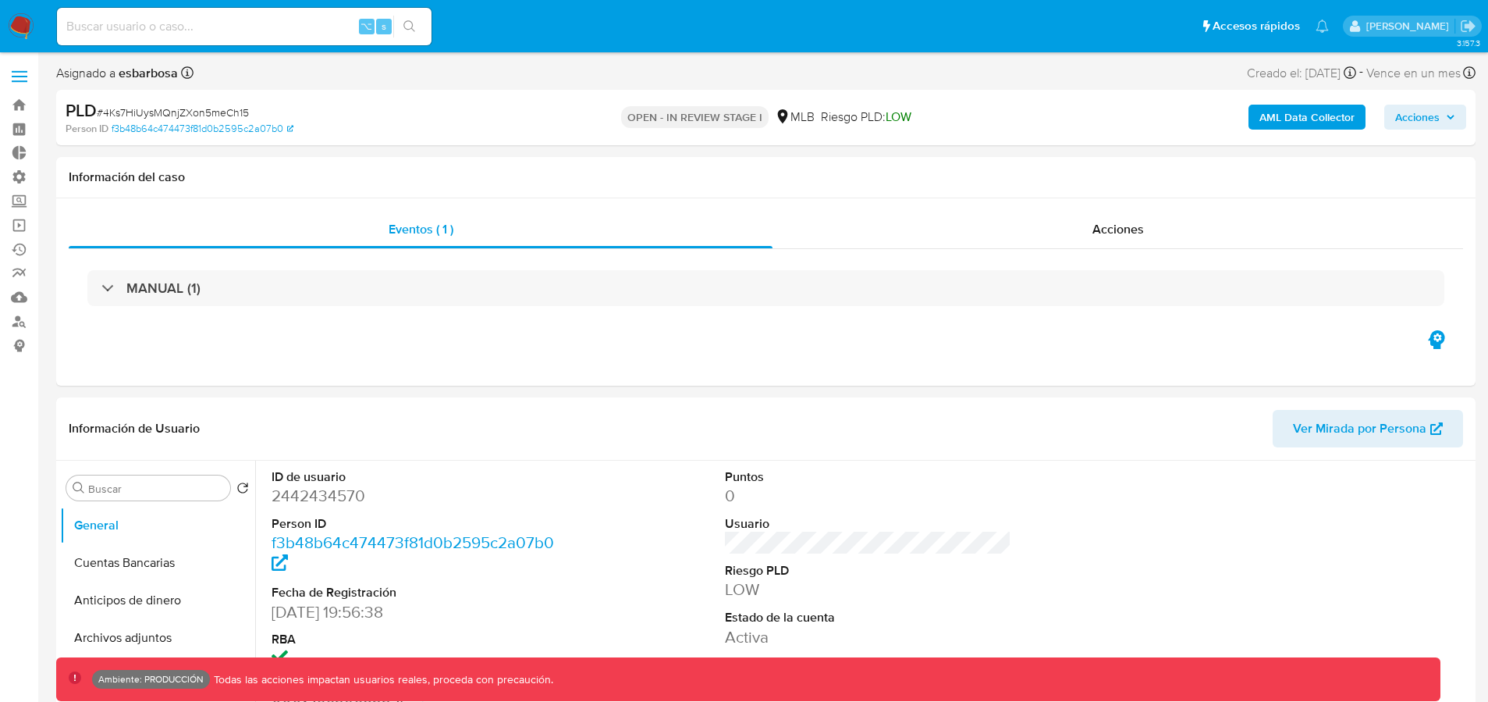
select select "10"
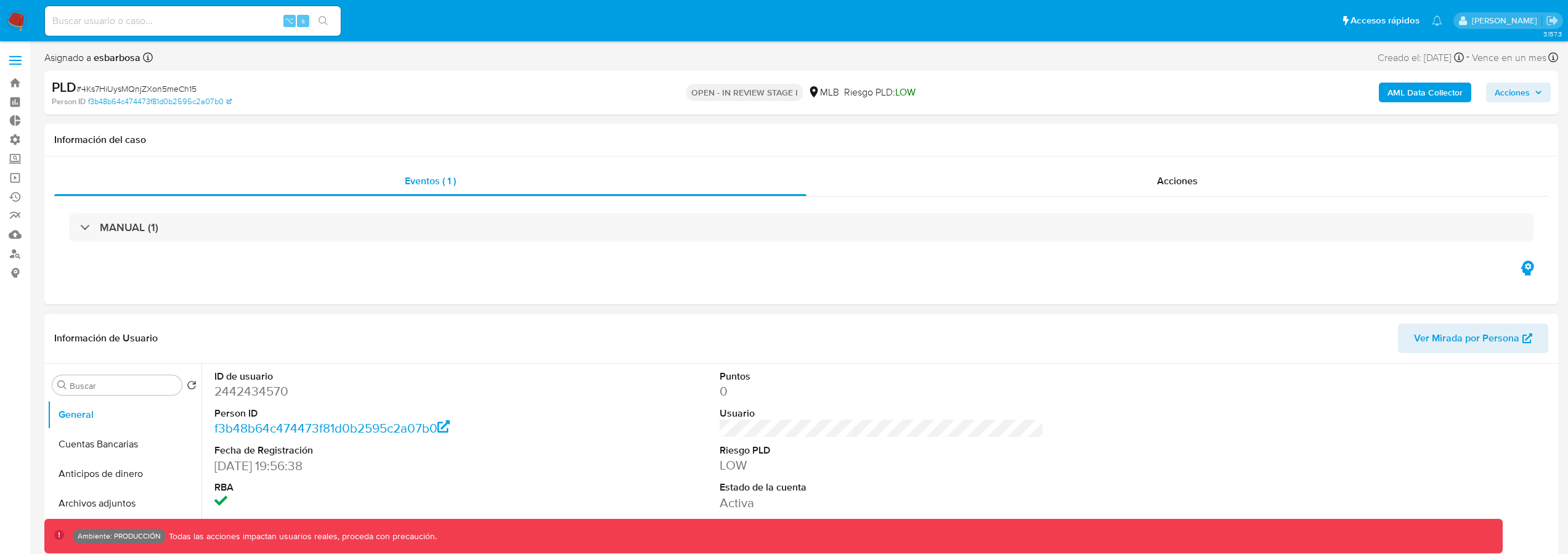
click at [246, 388] on dd "2442434570" at bounding box center [377, 391] width 324 height 17
copy dd "2442434570"
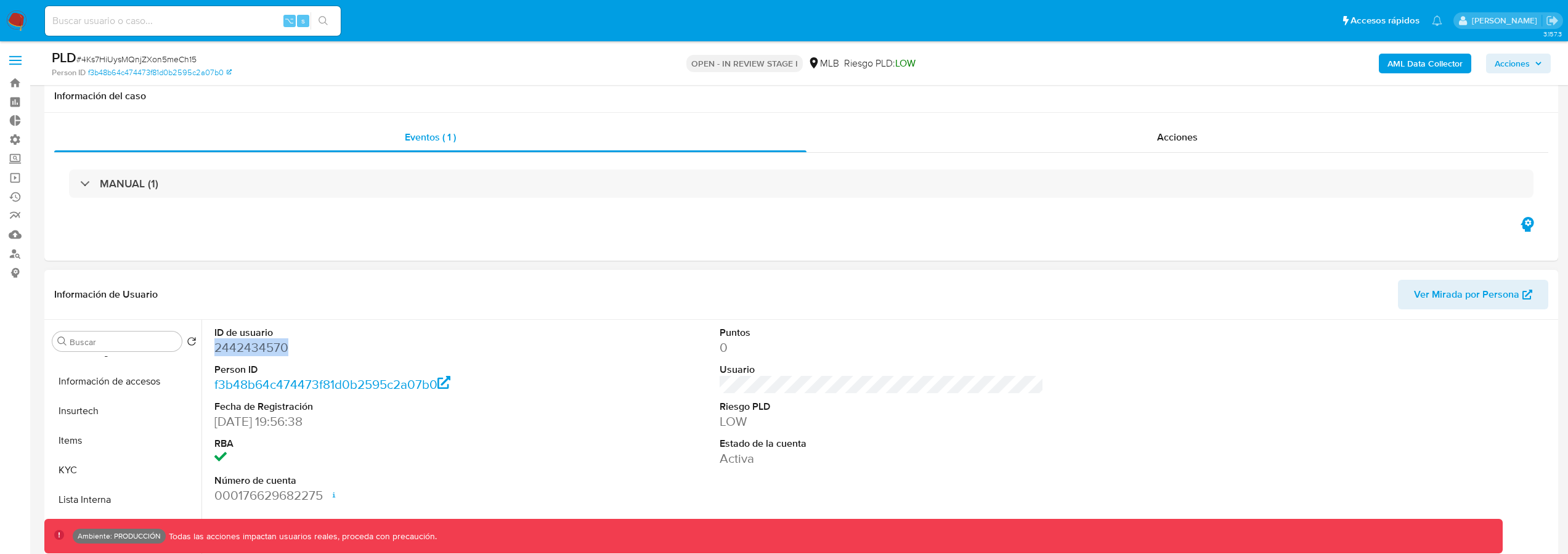
scroll to position [268, 0]
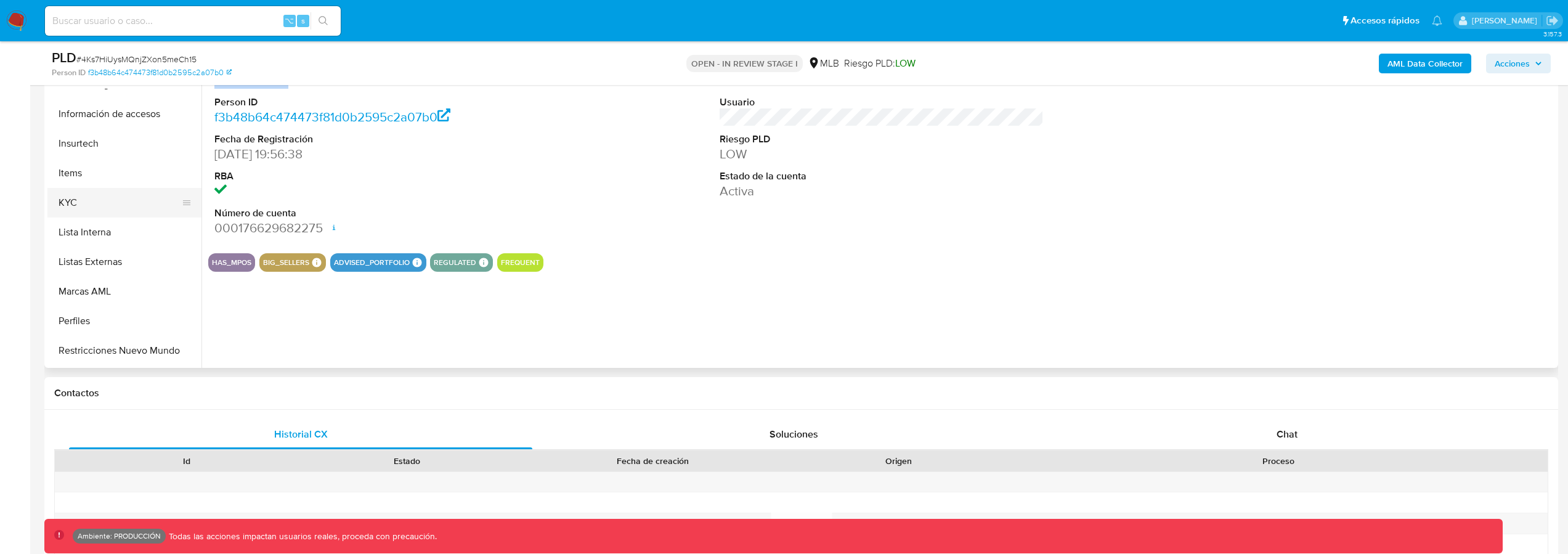
click at [97, 204] on button "KYC" at bounding box center [119, 202] width 144 height 29
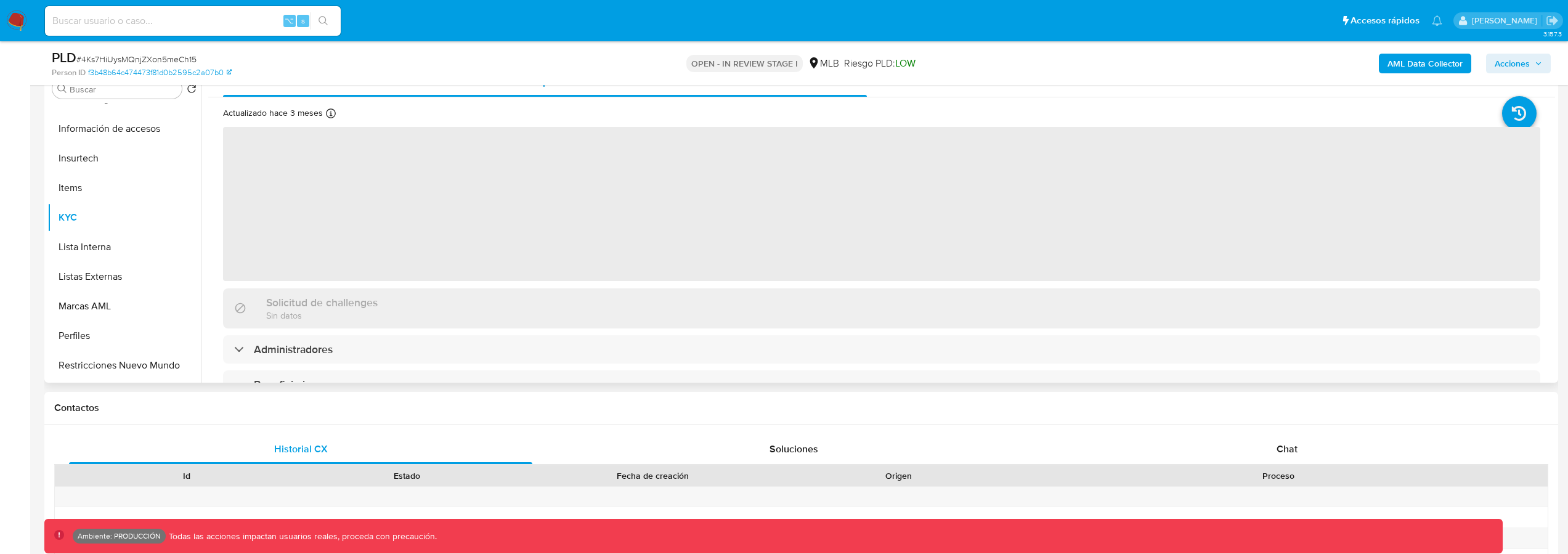
scroll to position [250, 0]
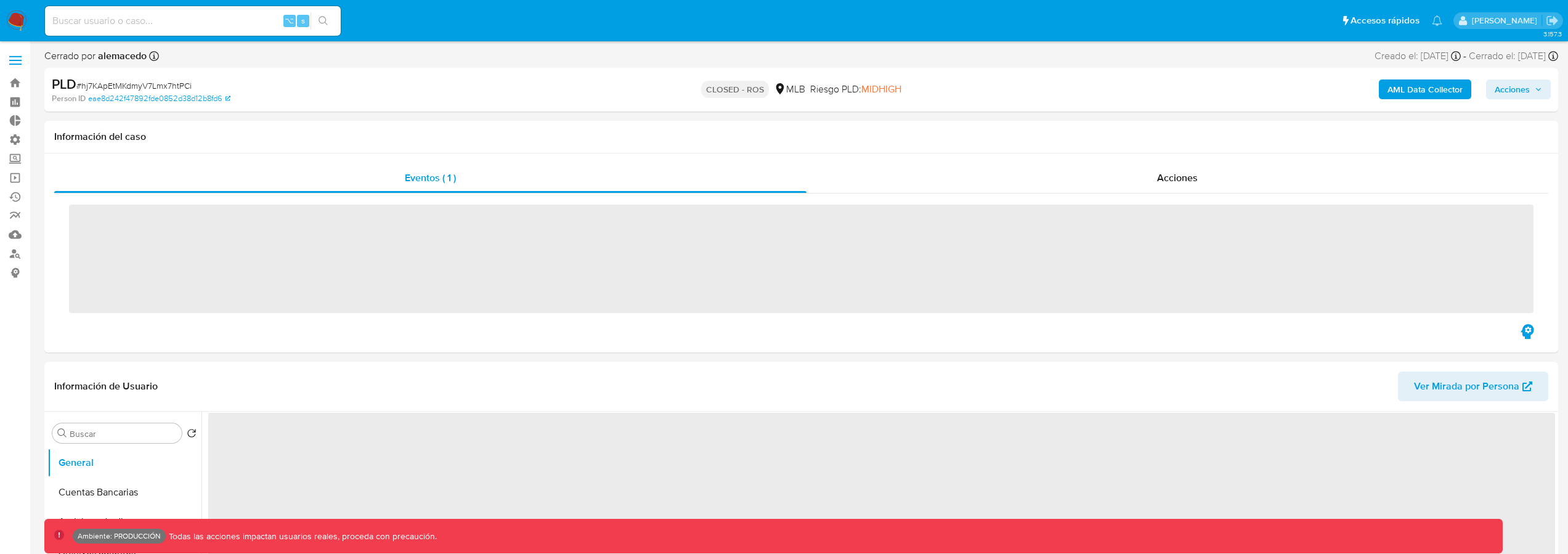
click at [226, 24] on input at bounding box center [193, 21] width 296 height 16
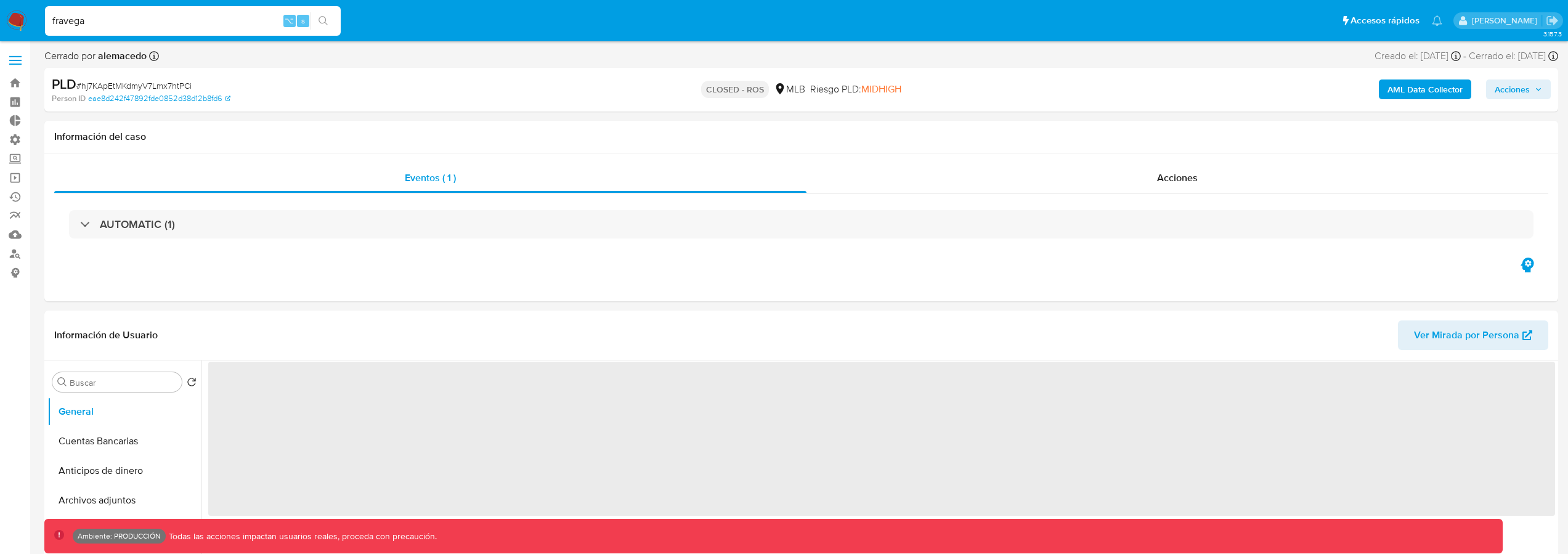
type input "fravega"
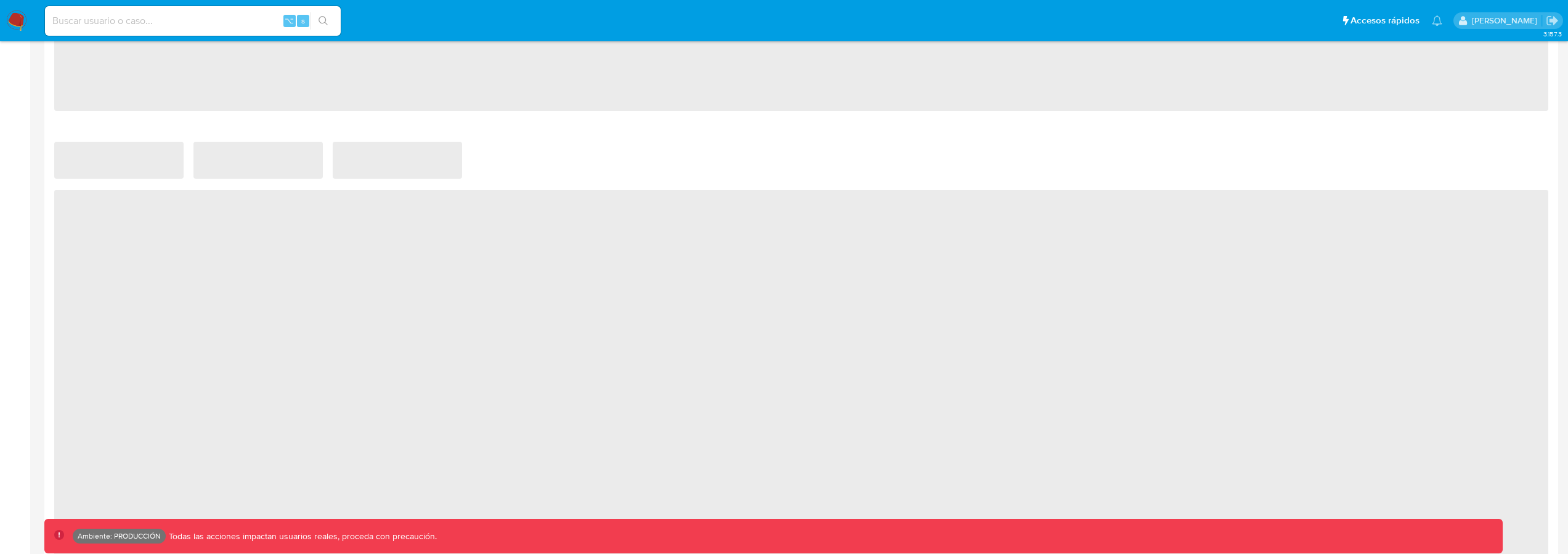
select select "10"
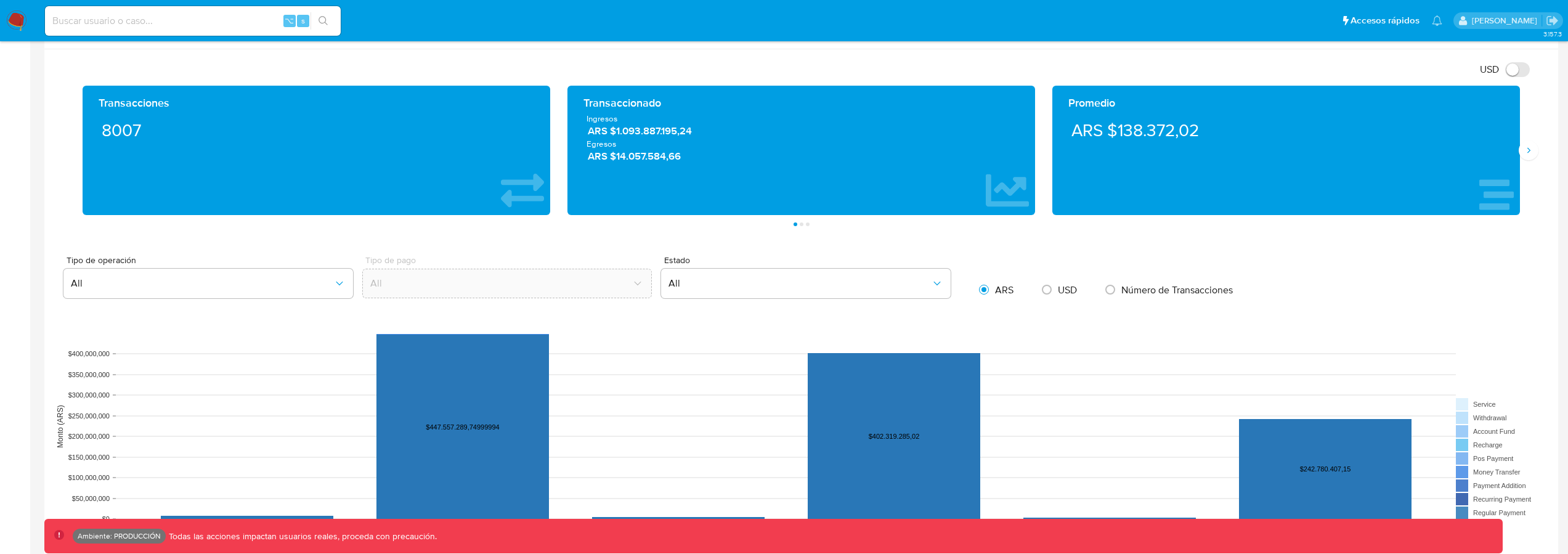
scroll to position [649, 0]
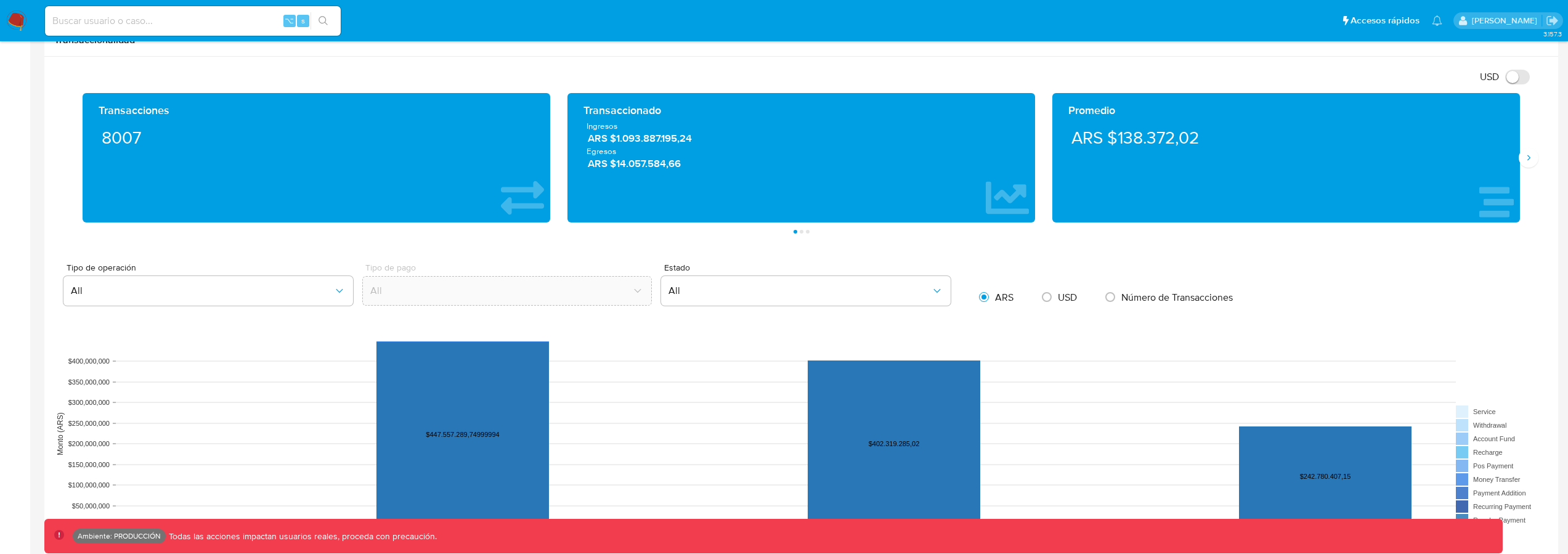
drag, startPoint x: 1011, startPoint y: 293, endPoint x: 976, endPoint y: 296, distance: 35.1
click at [976, 296] on div "ARS" at bounding box center [996, 297] width 53 height 26
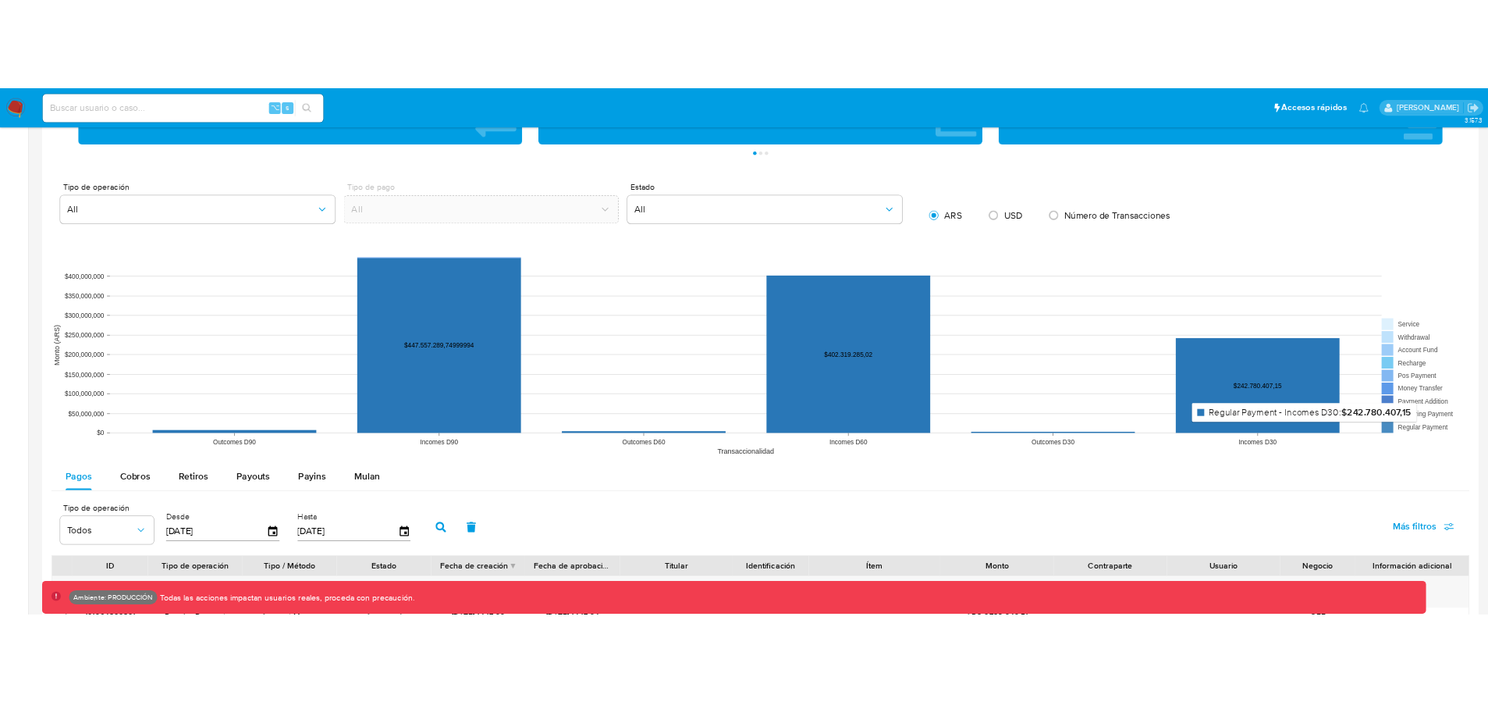
scroll to position [1020, 0]
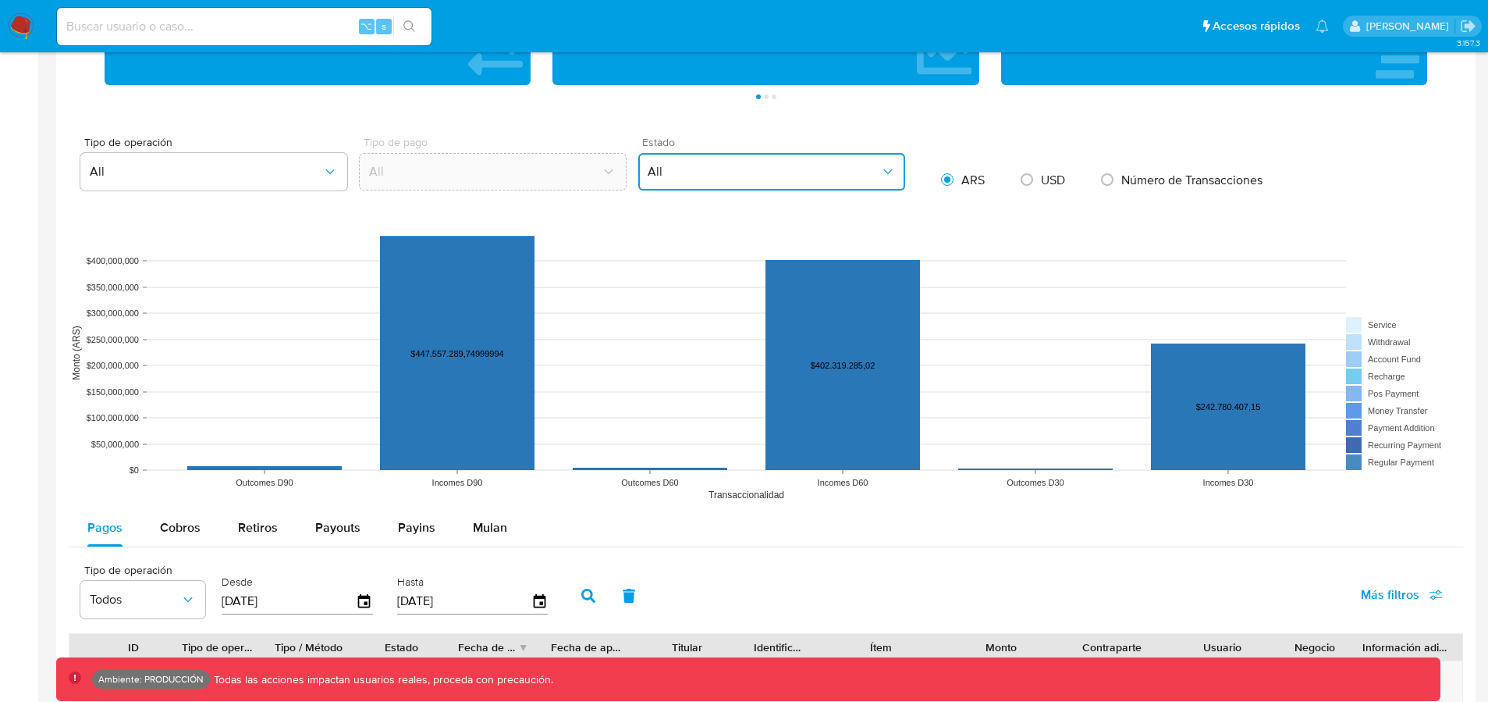
click at [728, 181] on button "All" at bounding box center [771, 171] width 267 height 37
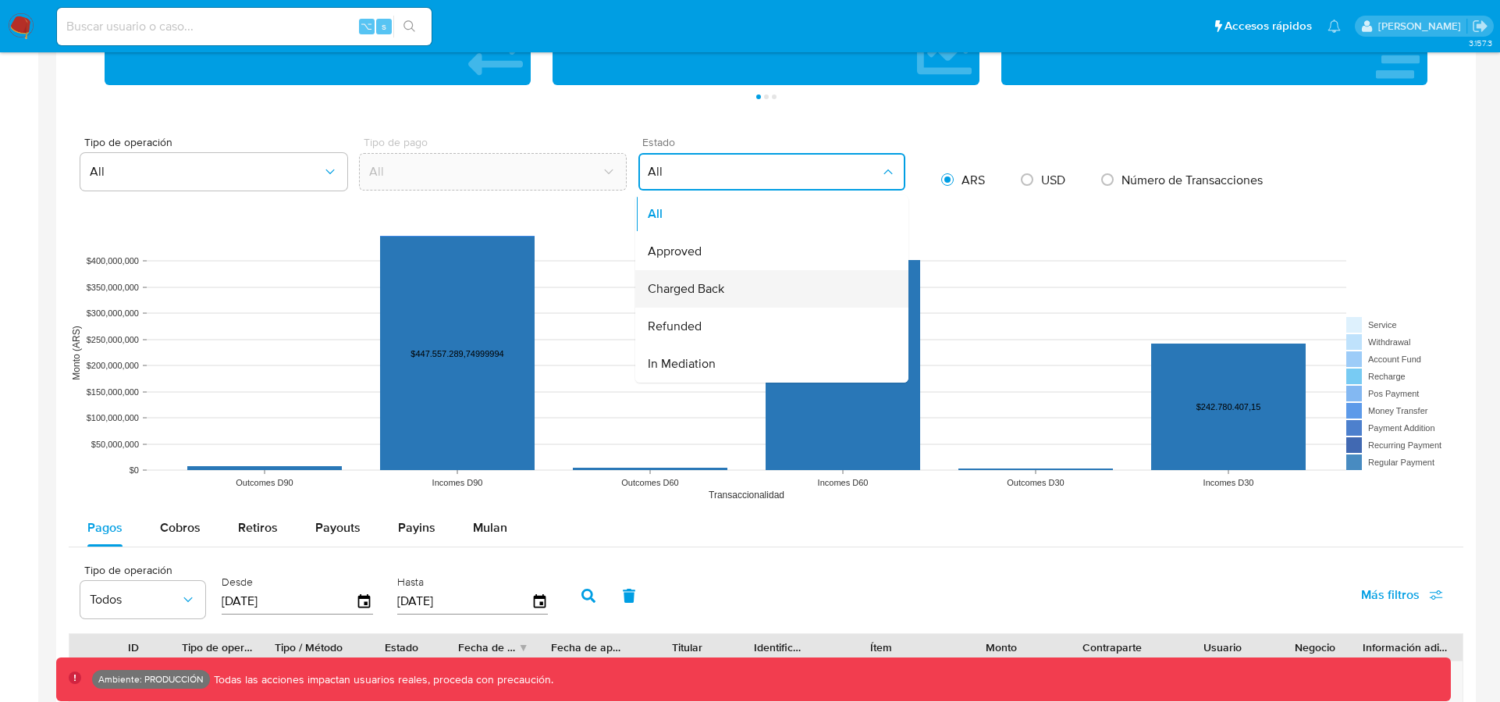
click at [722, 288] on span "Charged Back" at bounding box center [686, 289] width 76 height 16
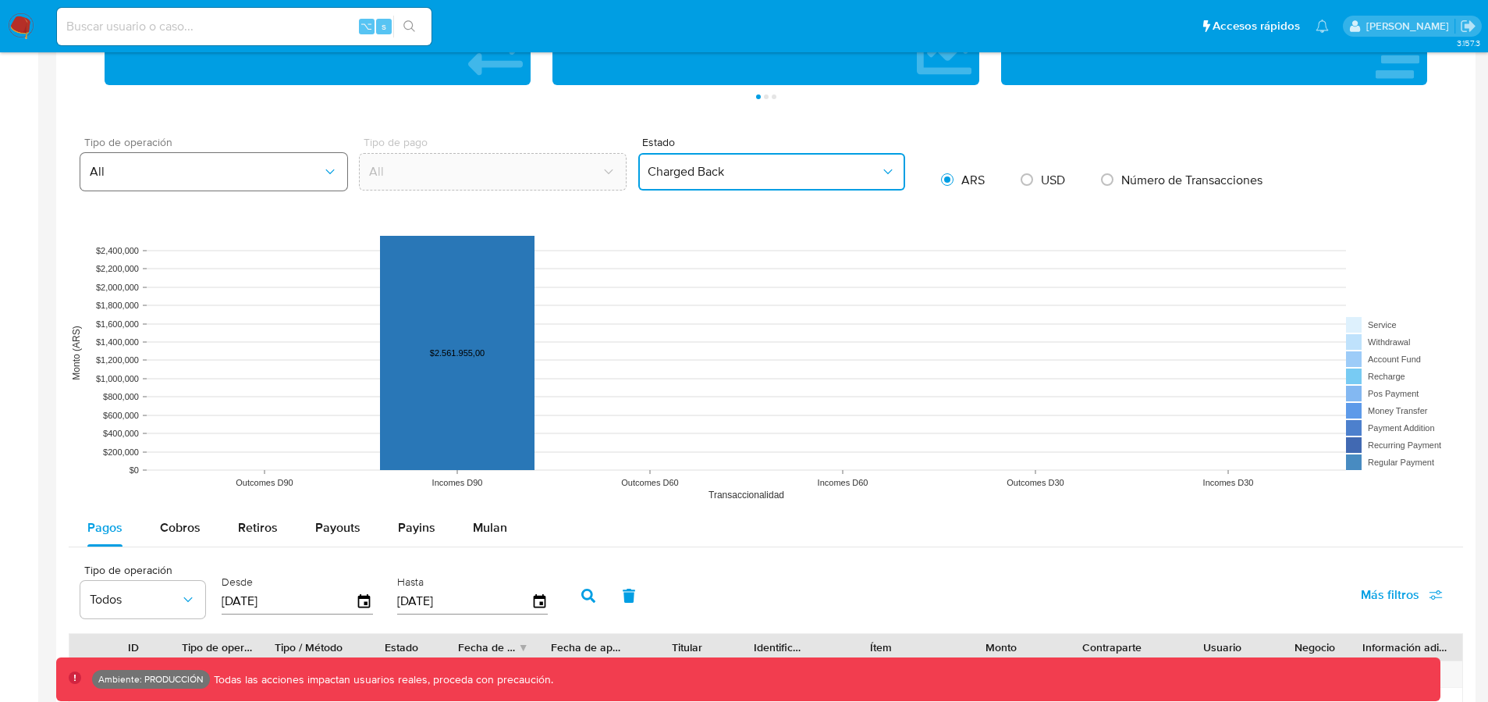
click at [242, 183] on button "All" at bounding box center [213, 171] width 267 height 37
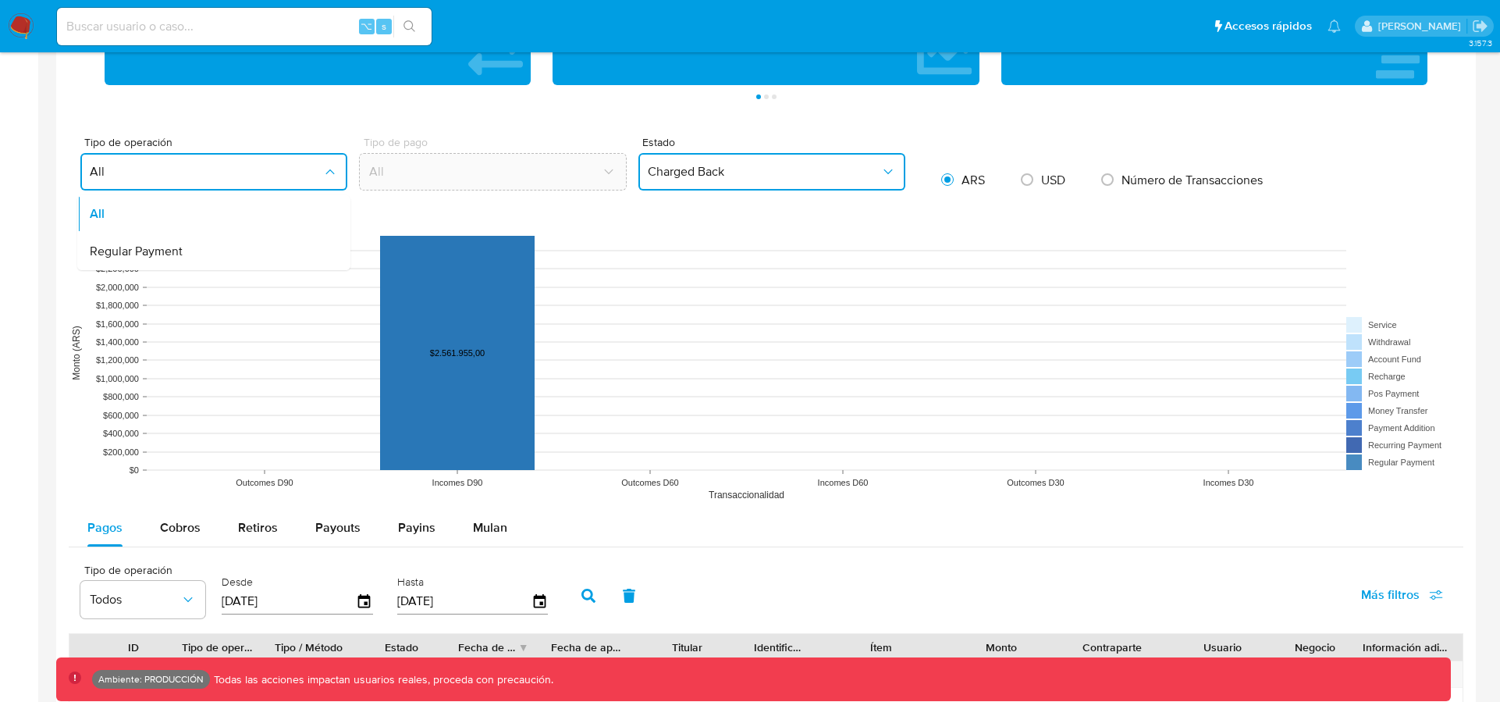
click at [246, 251] on div "Regular Payment" at bounding box center [209, 251] width 239 height 37
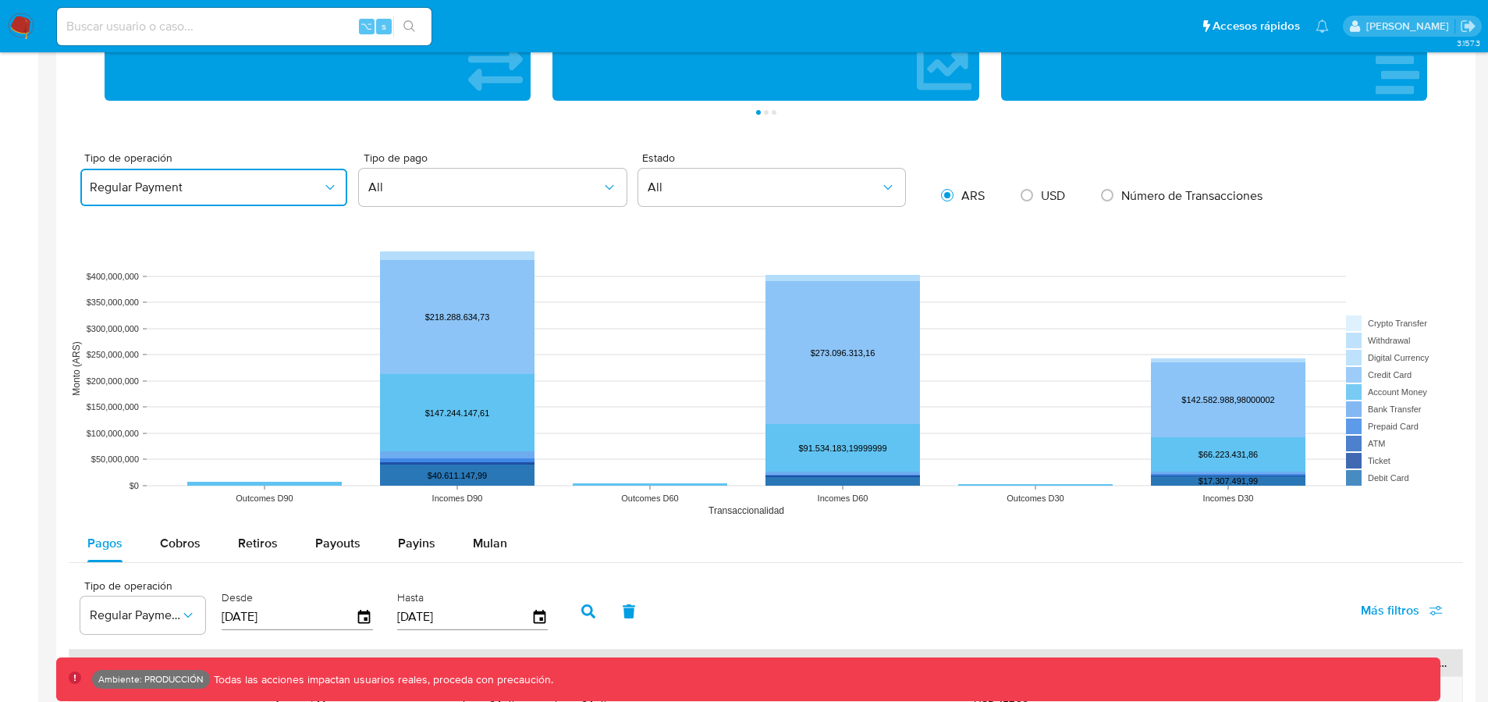
scroll to position [997, 0]
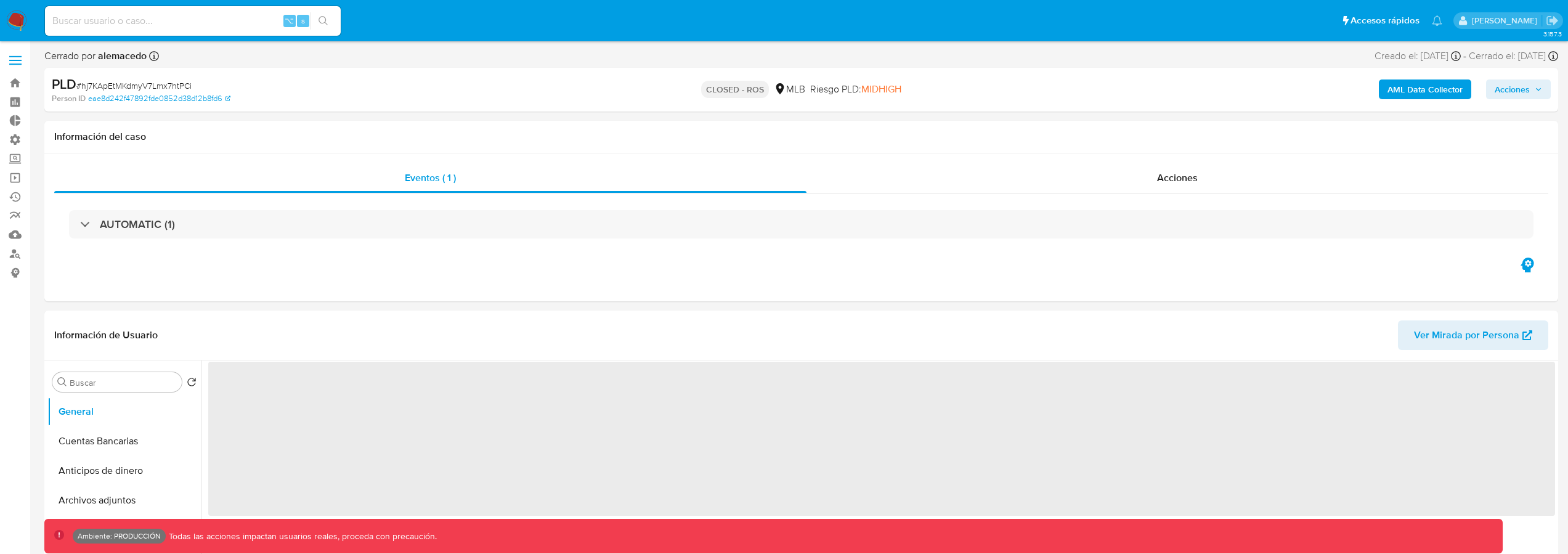
click at [181, 27] on input at bounding box center [193, 21] width 296 height 16
paste input "167753403"
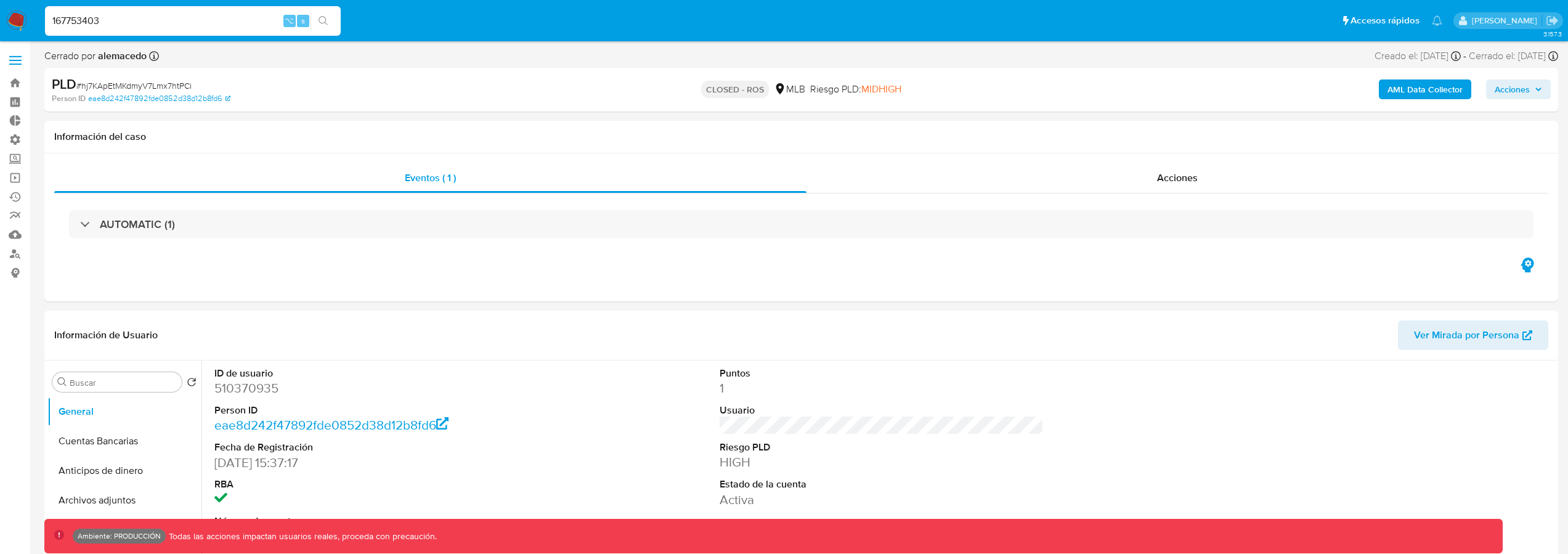
type input "167753403"
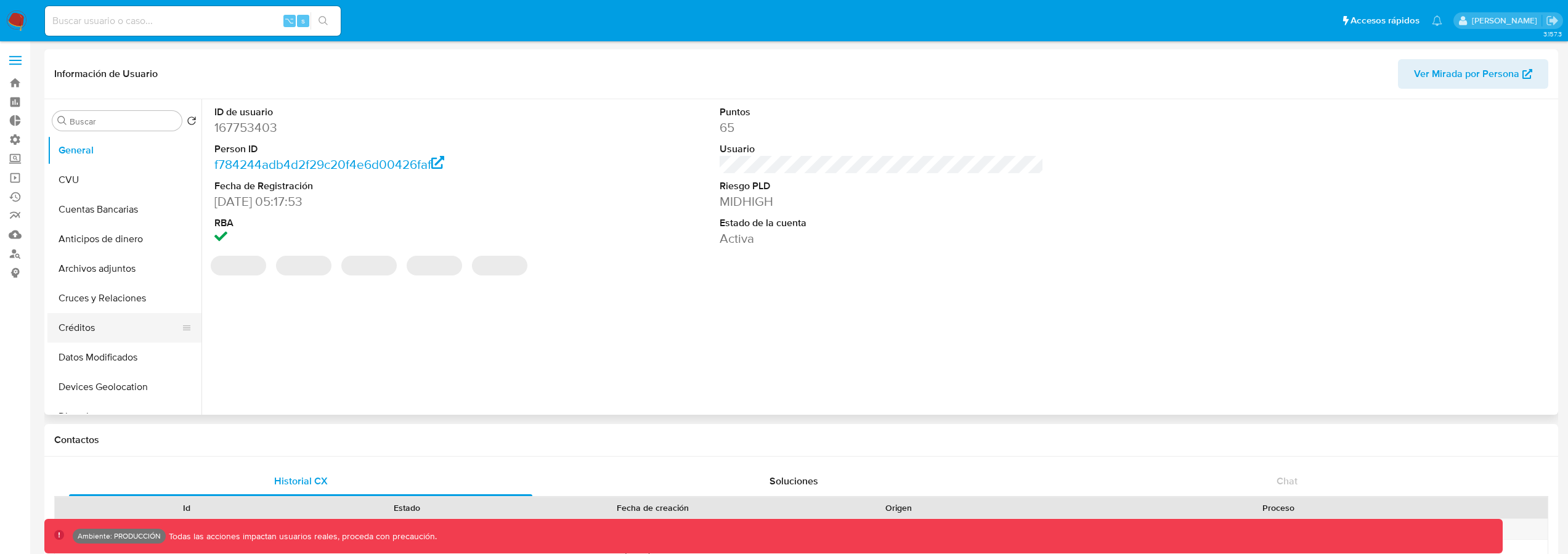
select select "10"
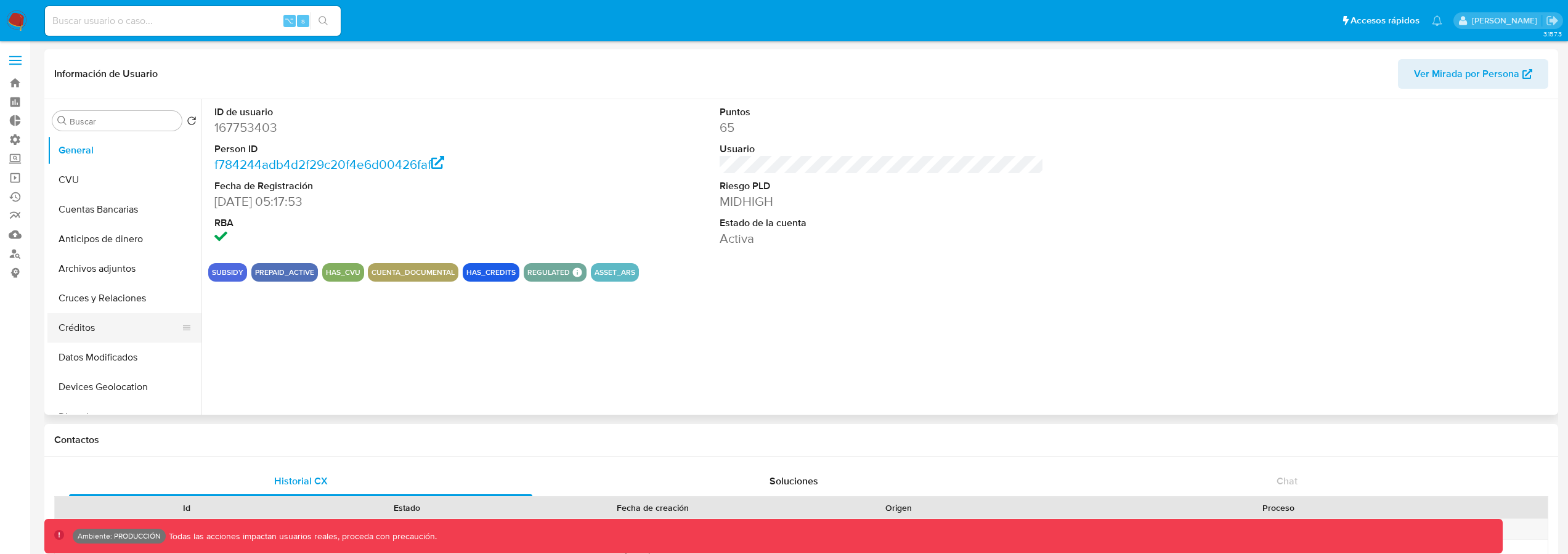
click at [125, 320] on button "Créditos" at bounding box center [119, 327] width 144 height 29
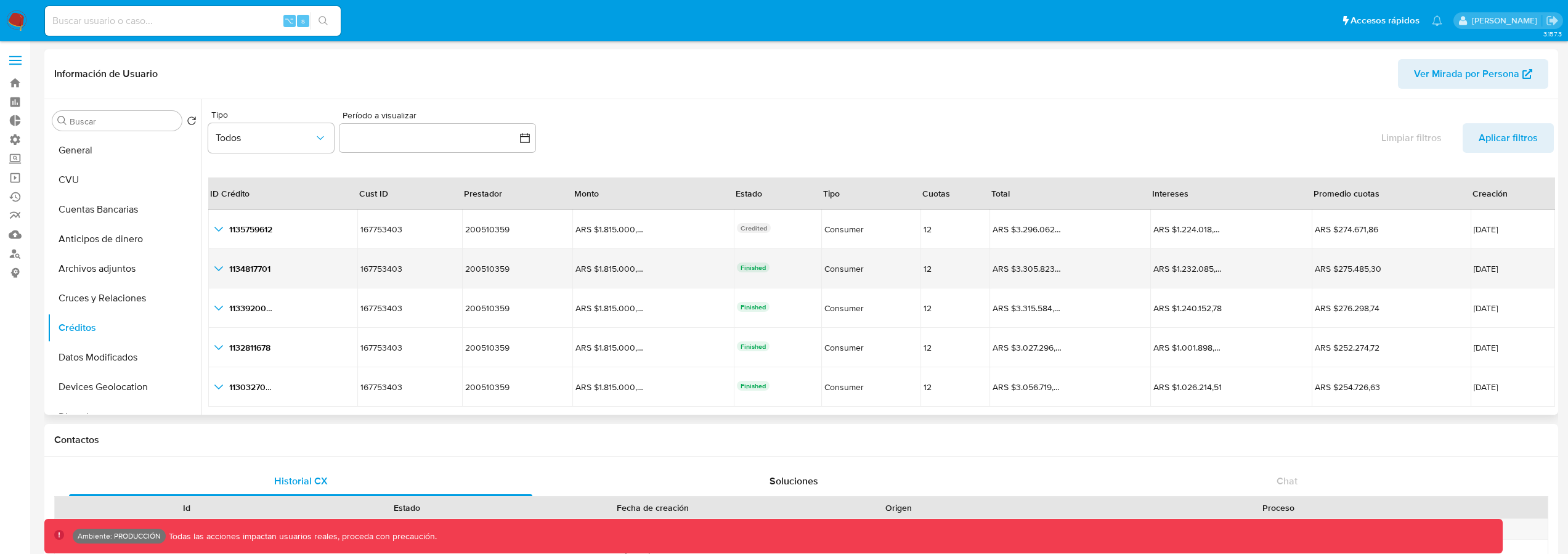
scroll to position [2, 0]
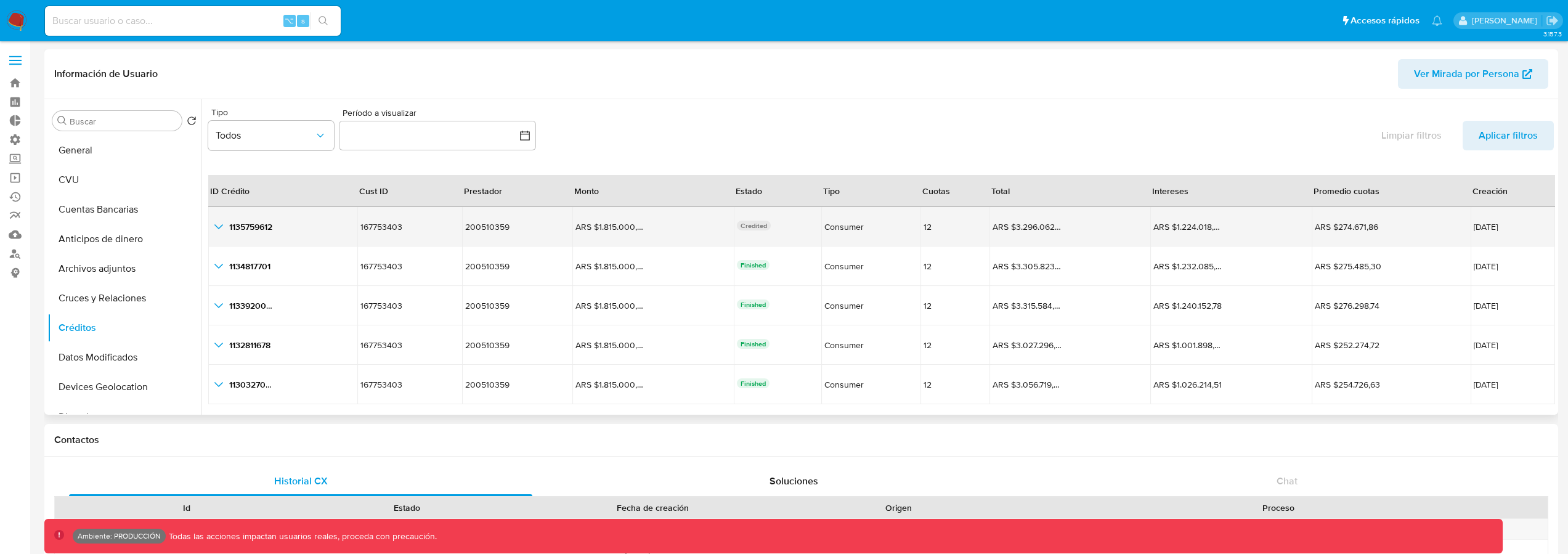
click at [219, 223] on icon "button_show_hidden_detail_by_id_0" at bounding box center [219, 226] width 15 height 15
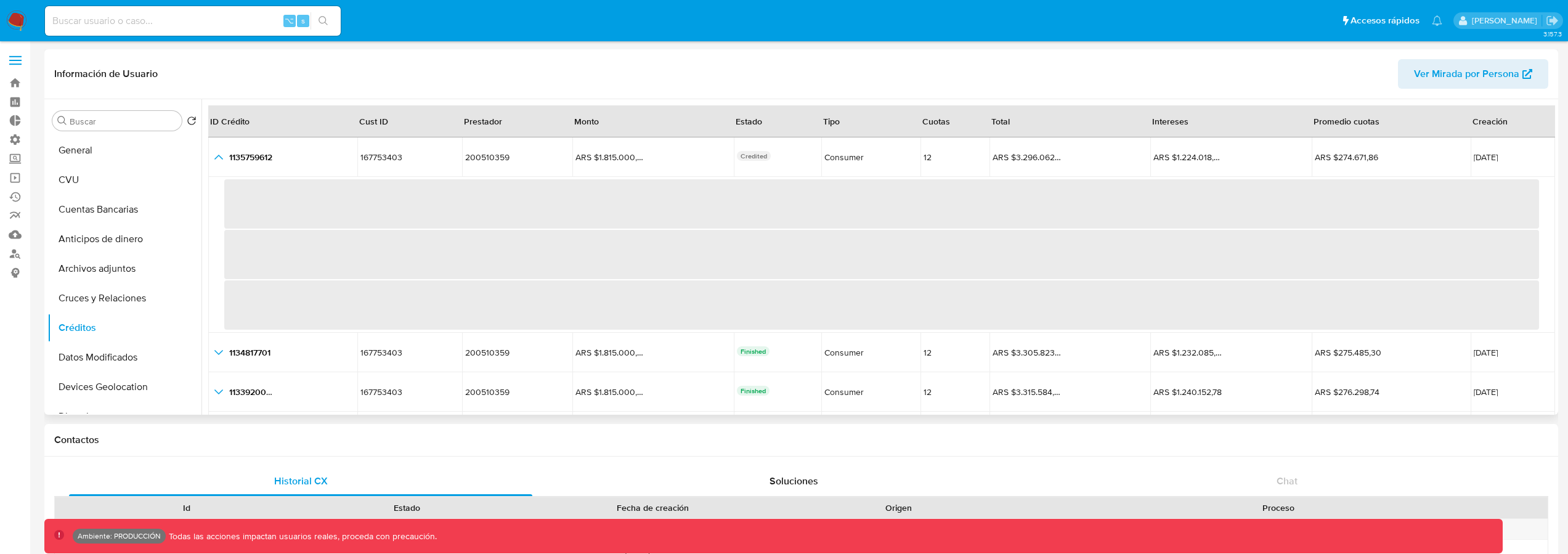
scroll to position [60, 0]
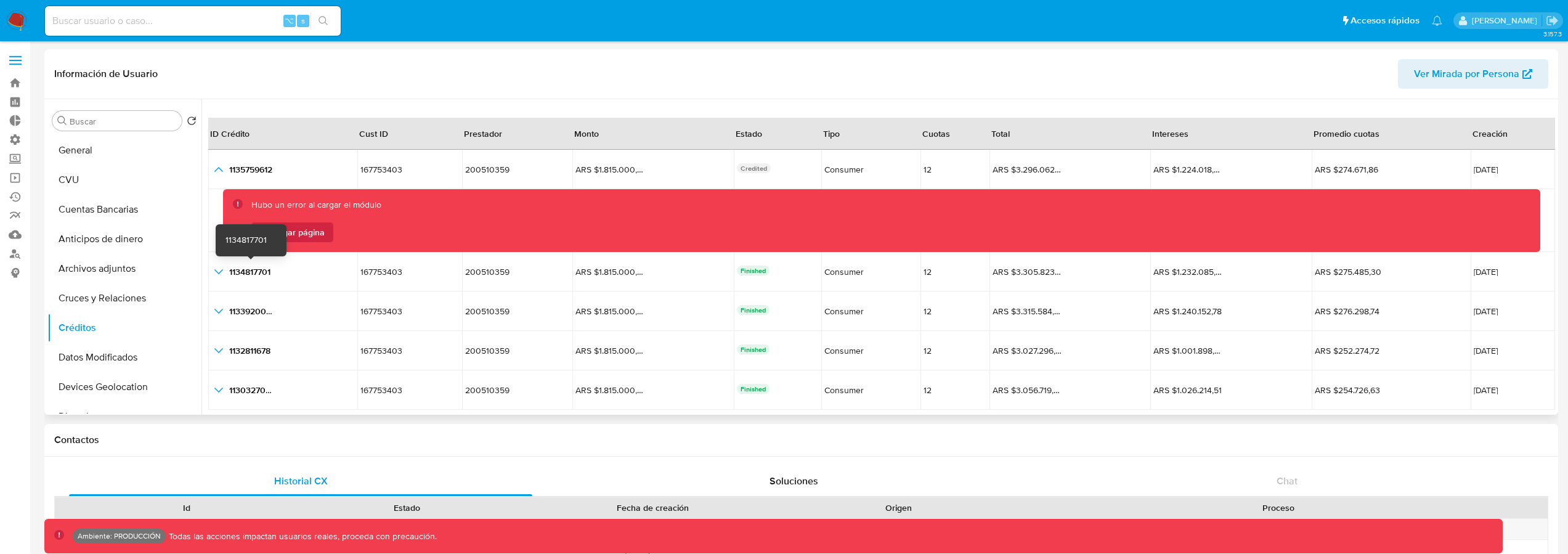
click at [262, 249] on div "Hubo un error al cargar el módulo Recargar página" at bounding box center [882, 221] width 1318 height 63
click at [316, 239] on span "Recargar página" at bounding box center [292, 232] width 65 height 20
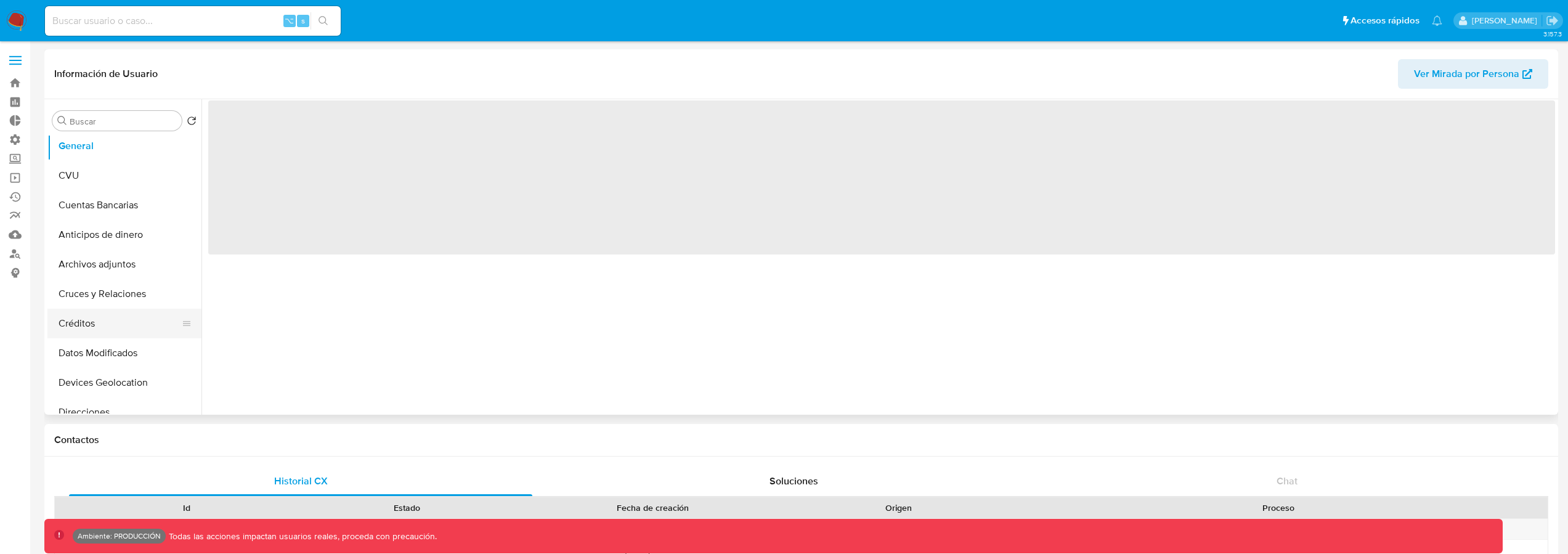
scroll to position [17, 0]
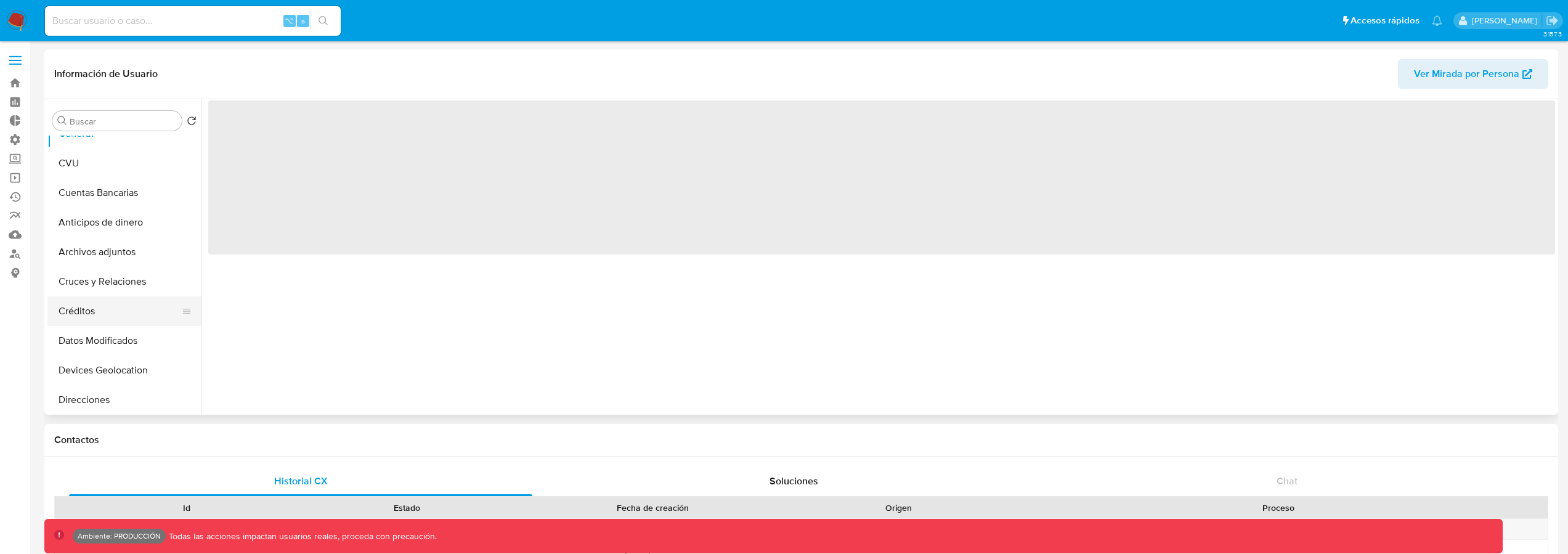
click at [104, 317] on button "Créditos" at bounding box center [119, 310] width 144 height 29
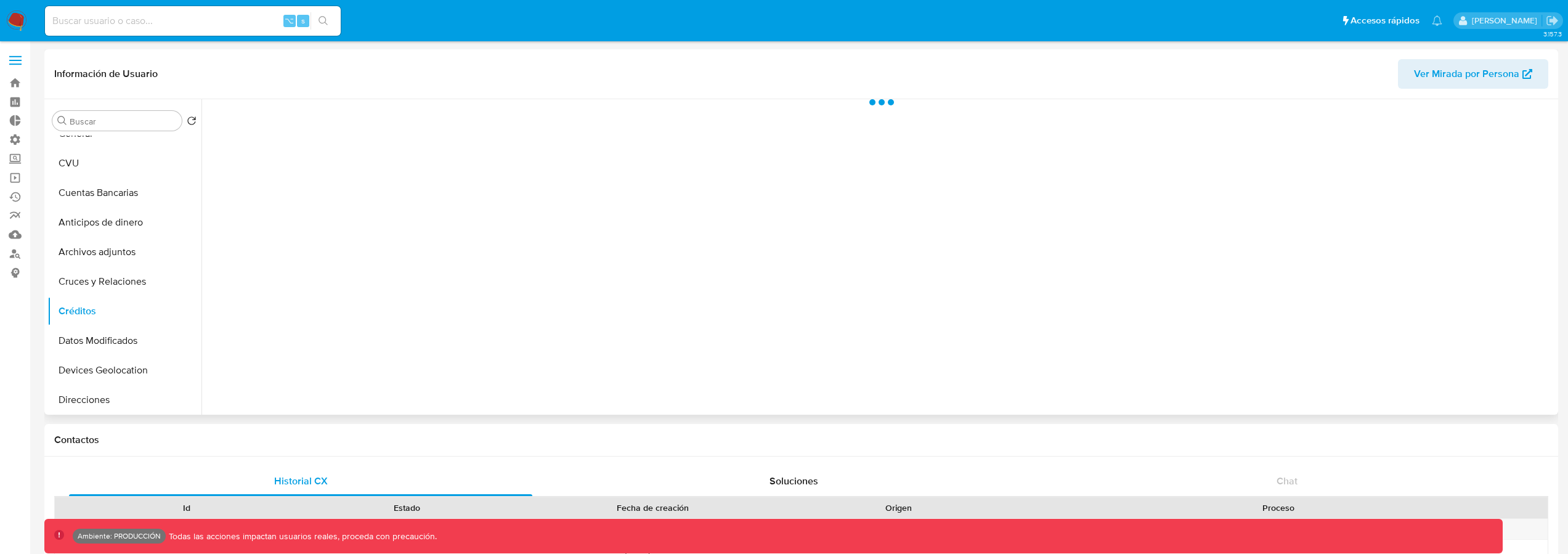
select select "10"
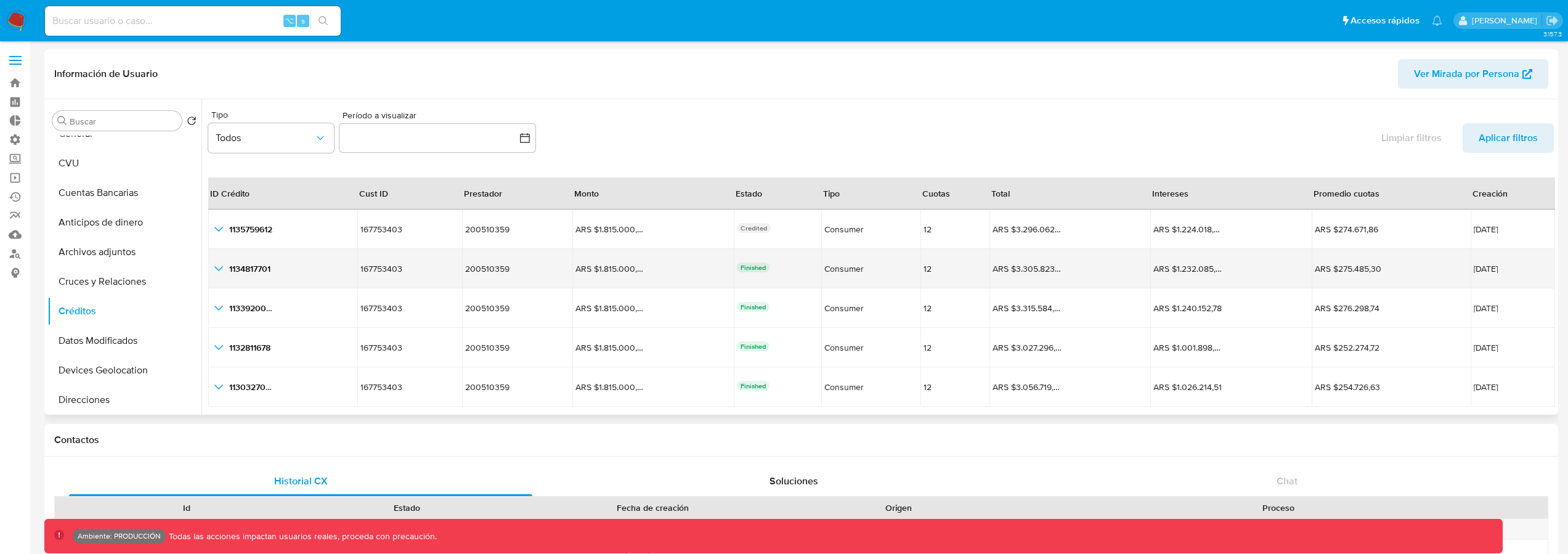
click at [225, 270] on icon "button_show_hidden_detail_by_id_1" at bounding box center [219, 268] width 15 height 15
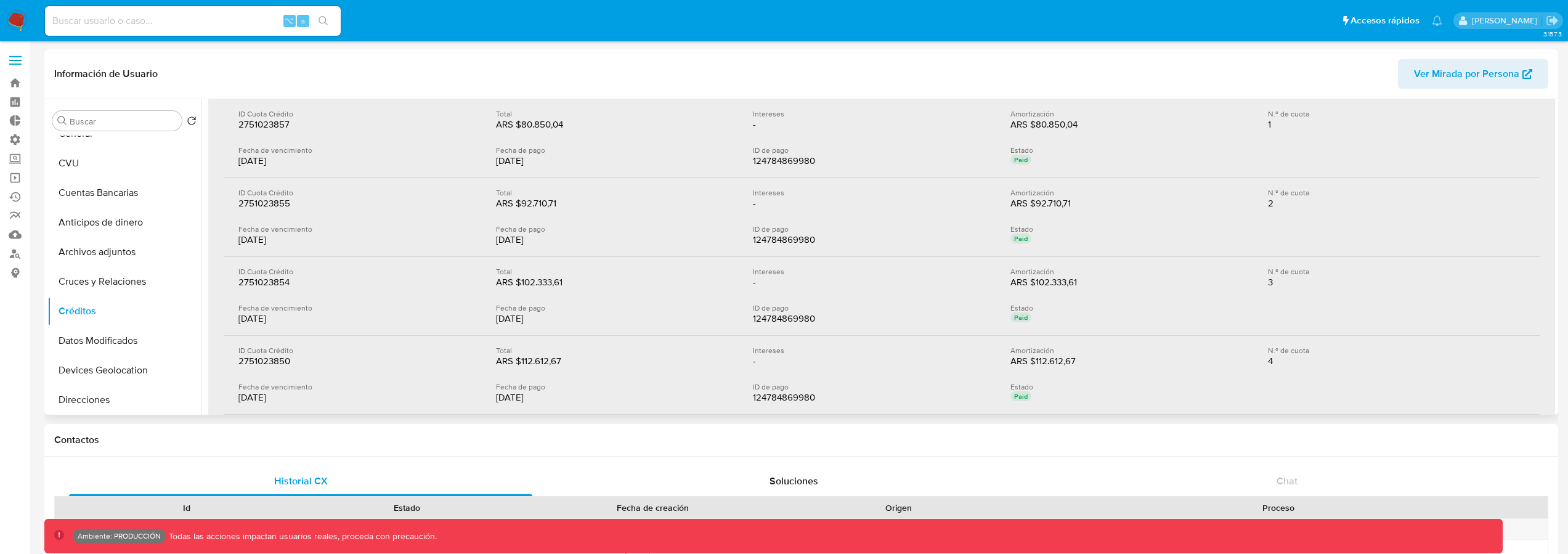
scroll to position [467, 0]
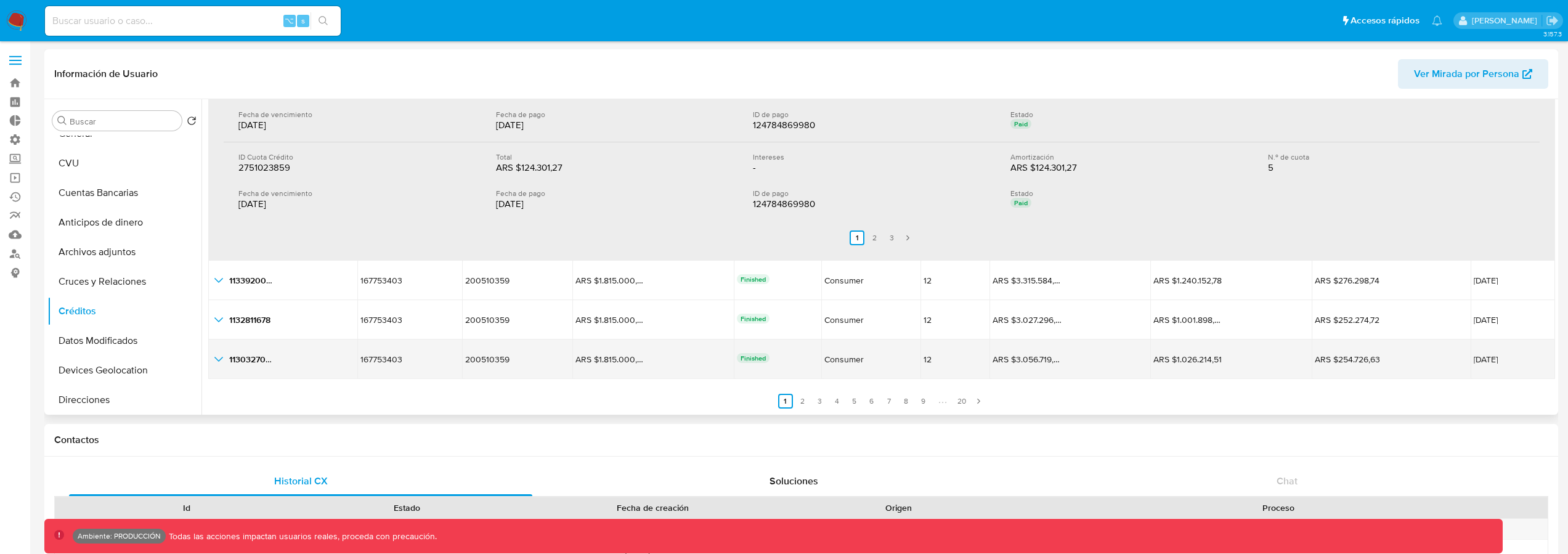
click at [217, 363] on icon "button_show_hidden_detail_by_id_4" at bounding box center [219, 359] width 15 height 15
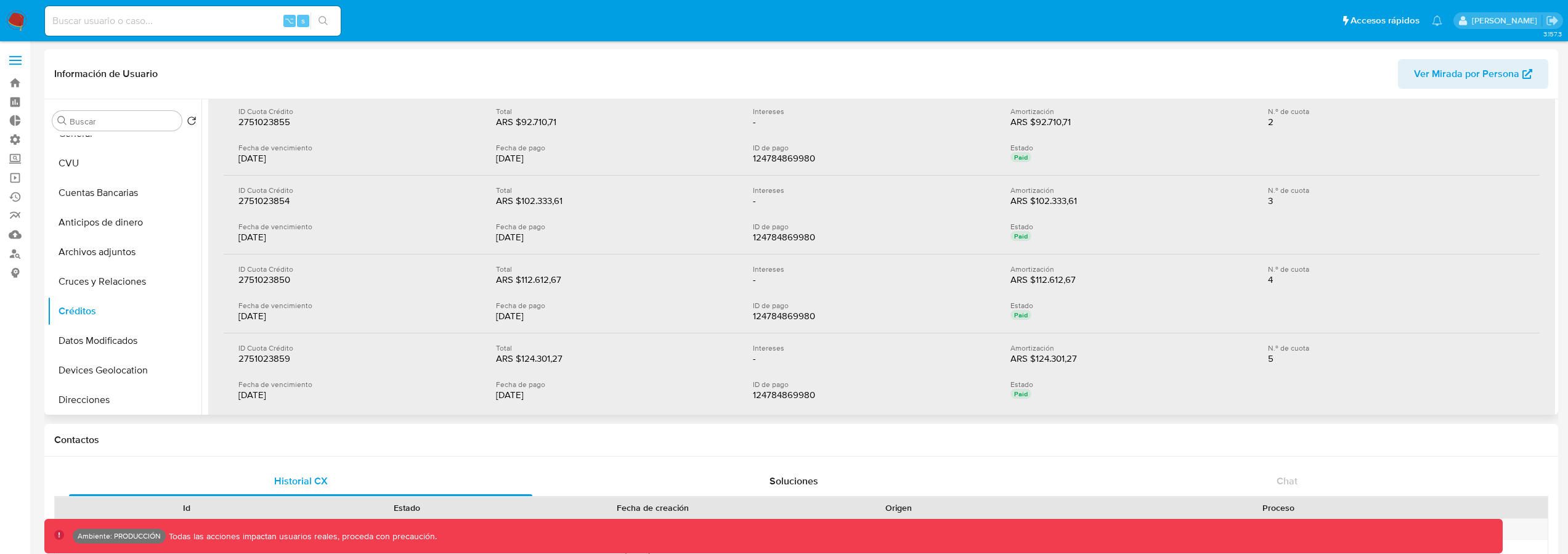
scroll to position [13, 0]
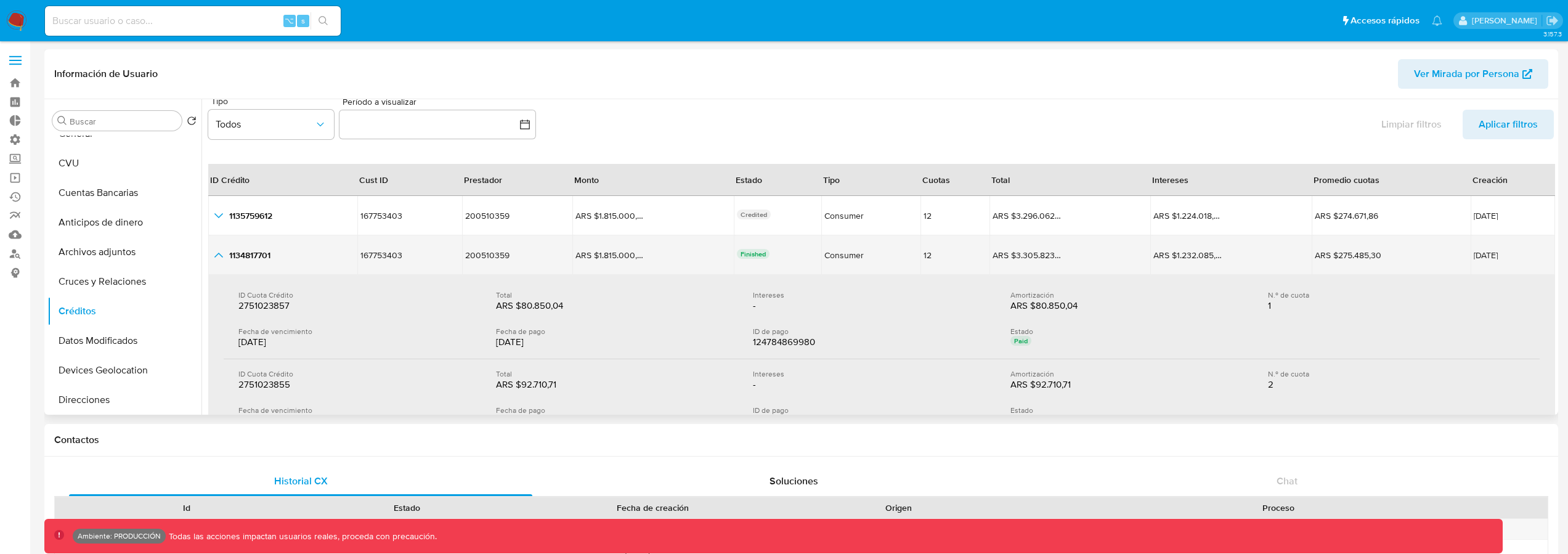
click at [223, 251] on icon "button_show_hidden_detail_by_id_1" at bounding box center [219, 255] width 15 height 15
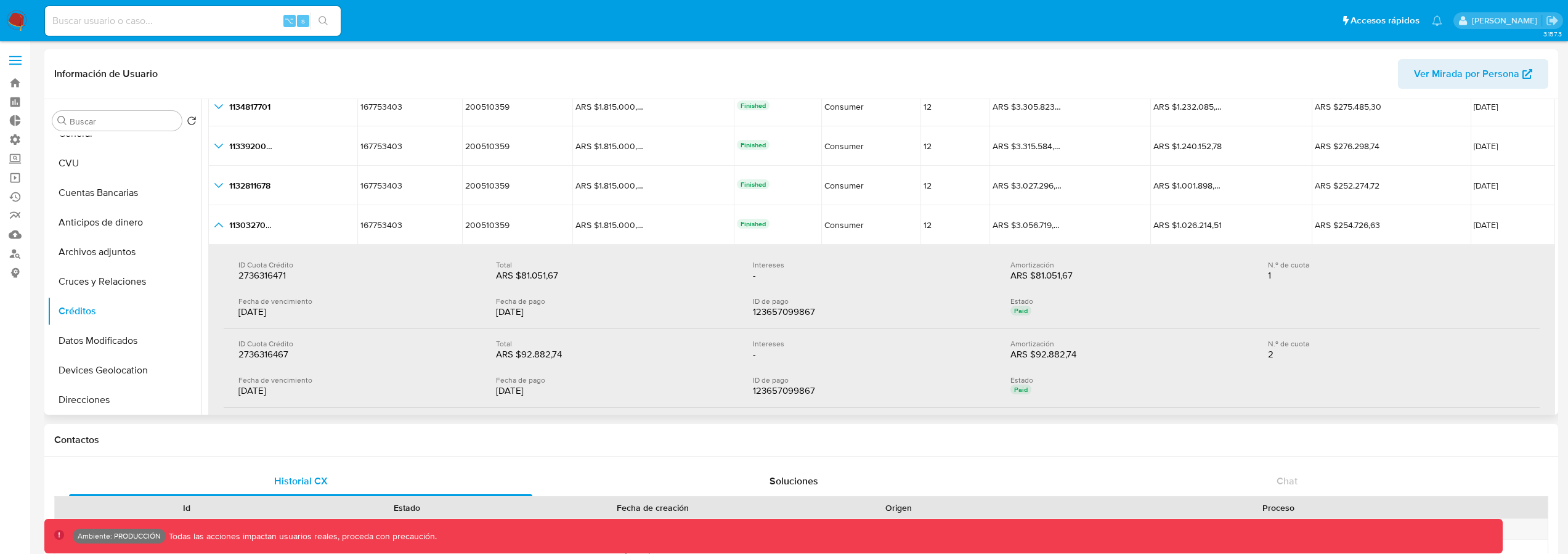
scroll to position [182, 0]
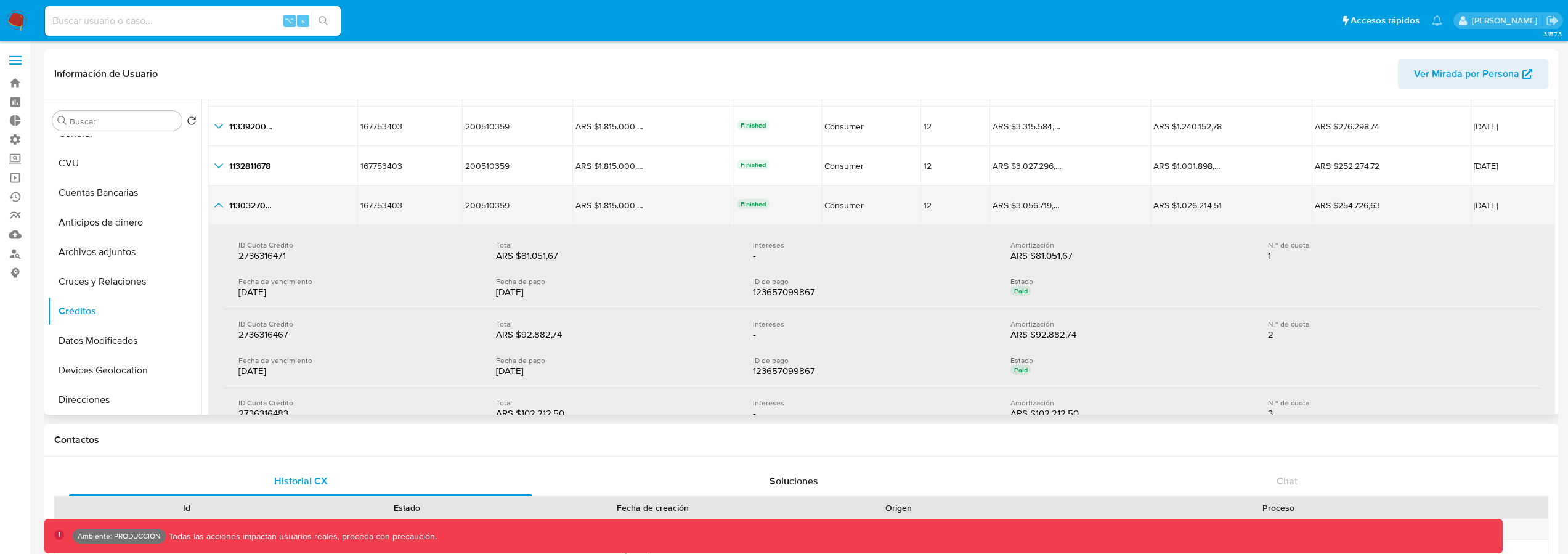
click at [218, 204] on icon "button_show_hidden_detail_by_id_4" at bounding box center [219, 205] width 15 height 15
